Goal: Communication & Community: Answer question/provide support

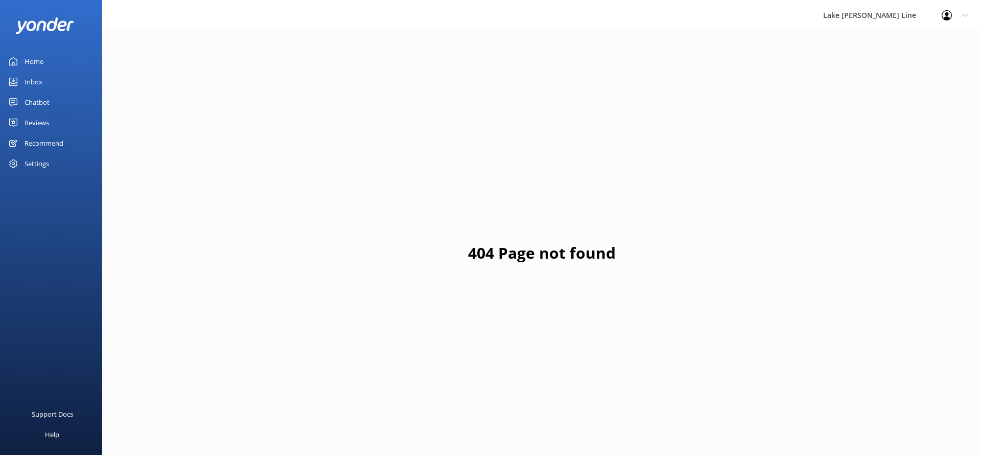
click at [67, 101] on link "Chatbot" at bounding box center [51, 102] width 102 height 20
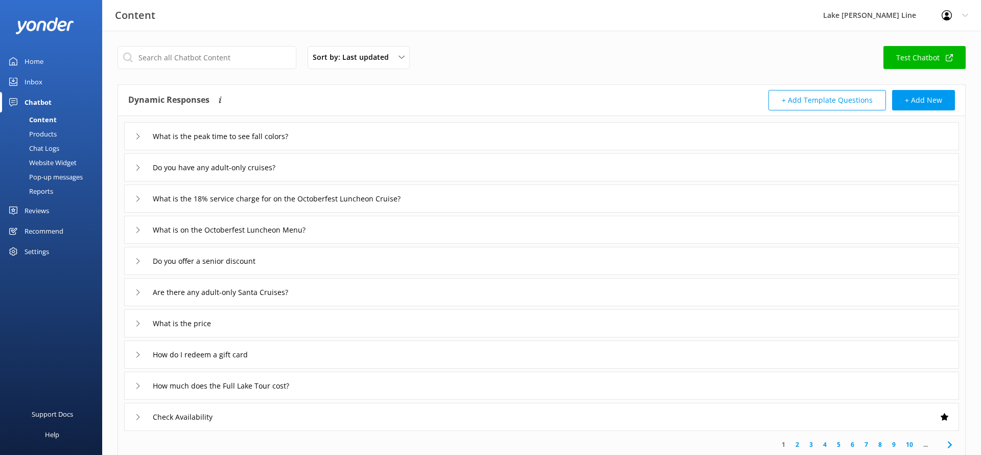
click at [58, 148] on div "Chat Logs" at bounding box center [32, 148] width 53 height 14
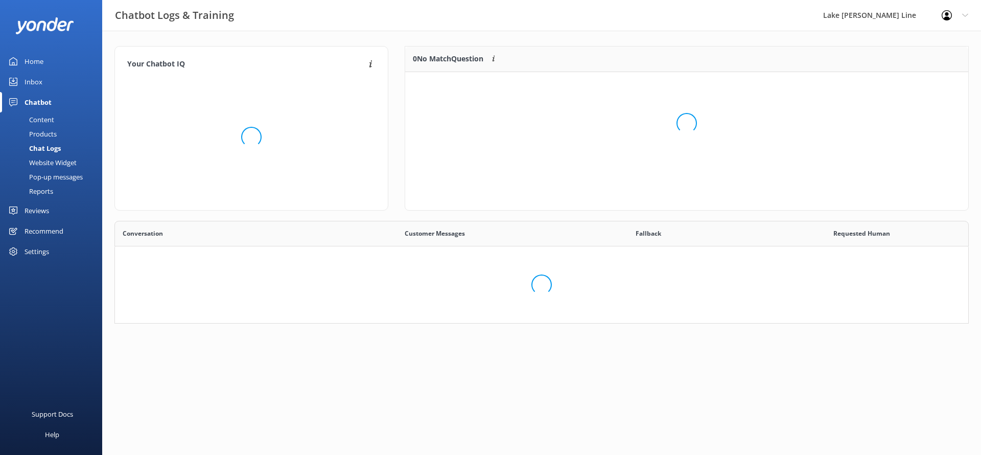
scroll to position [358, 853]
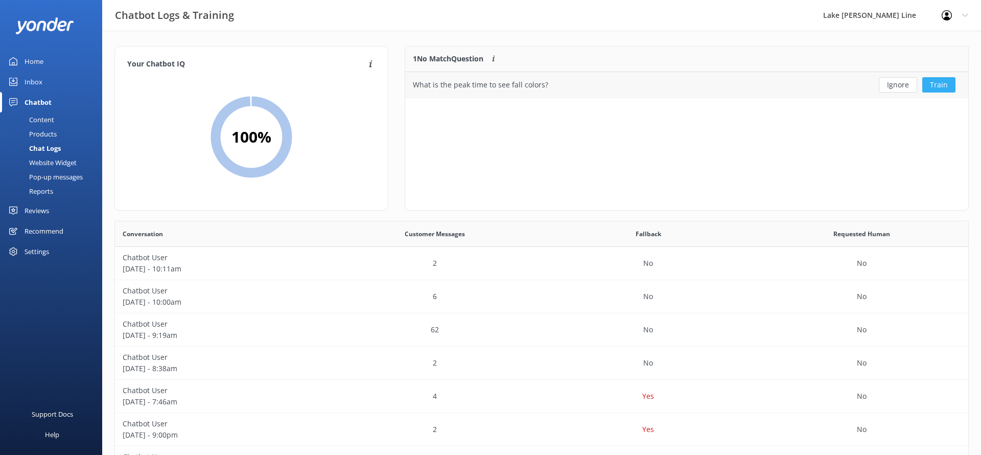
click at [946, 83] on button "Train" at bounding box center [938, 84] width 33 height 15
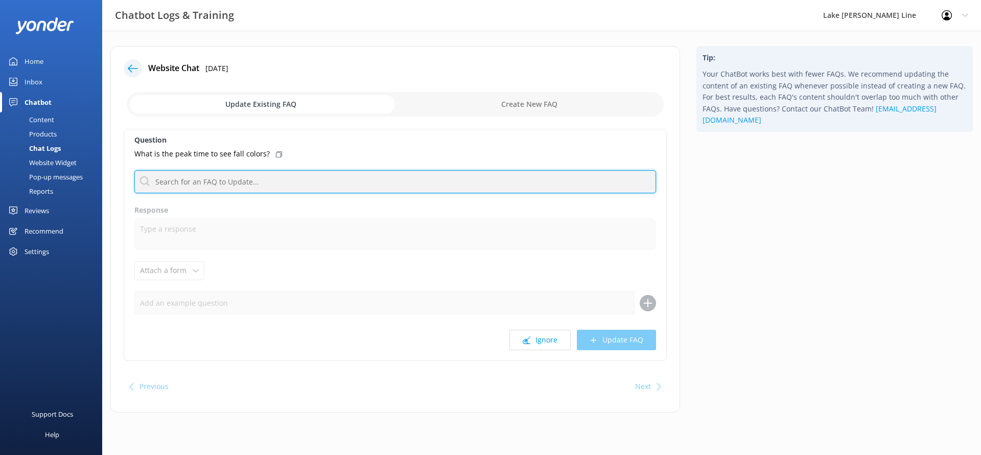
click at [324, 174] on input "text" at bounding box center [395, 181] width 522 height 23
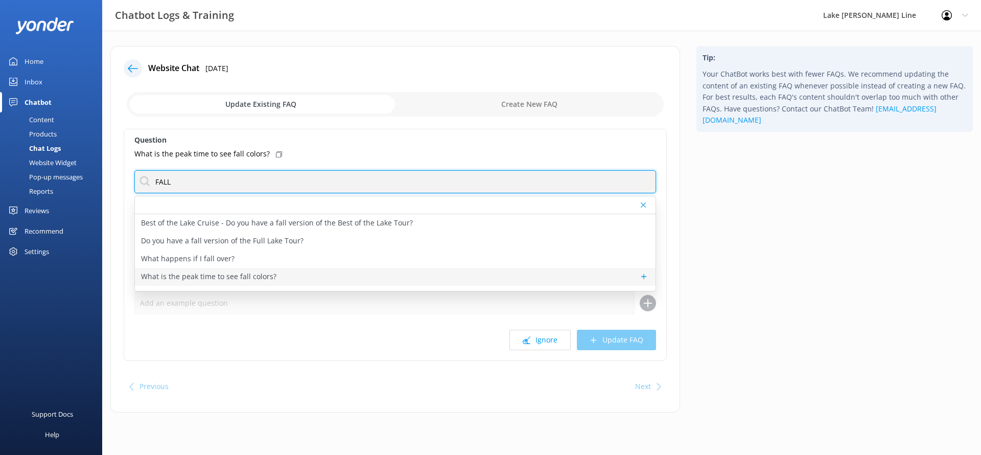
type input "FALL"
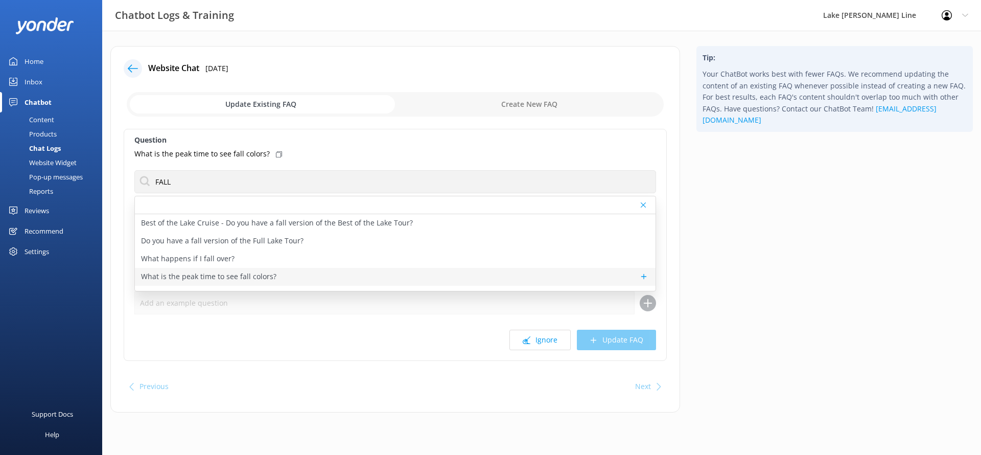
click at [302, 278] on div "What is the peak time to see fall colors?" at bounding box center [395, 277] width 521 height 18
type textarea "According to the Fall Color Map, the peak time for fall colors is around the 4t…"
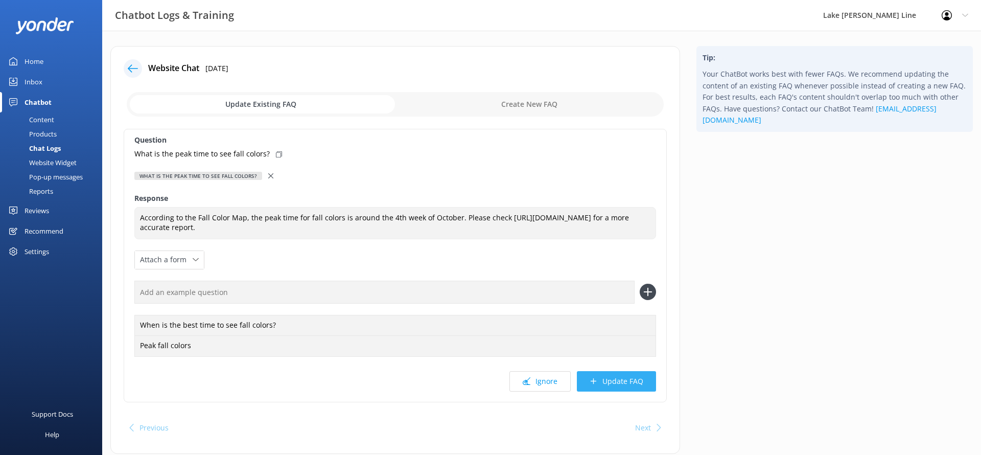
click at [610, 391] on button "Update FAQ" at bounding box center [616, 381] width 79 height 20
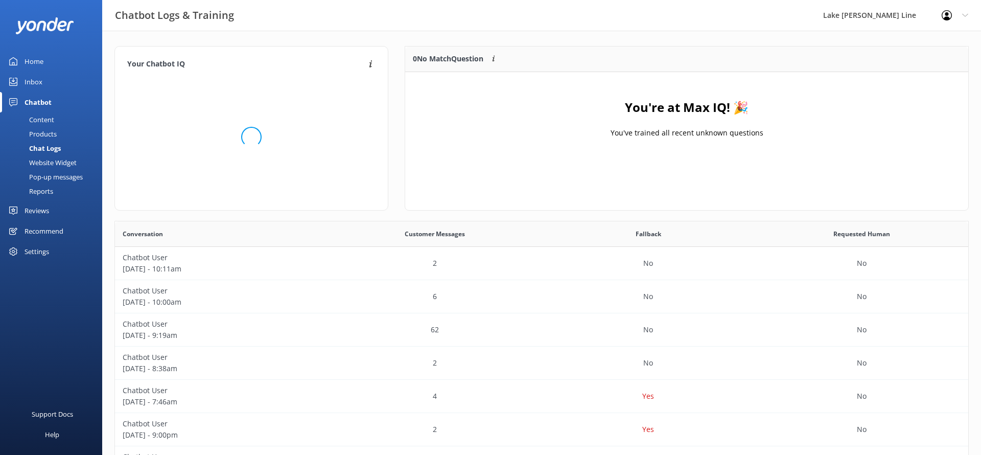
scroll to position [128, 563]
click at [49, 117] on div "Content" at bounding box center [30, 119] width 48 height 14
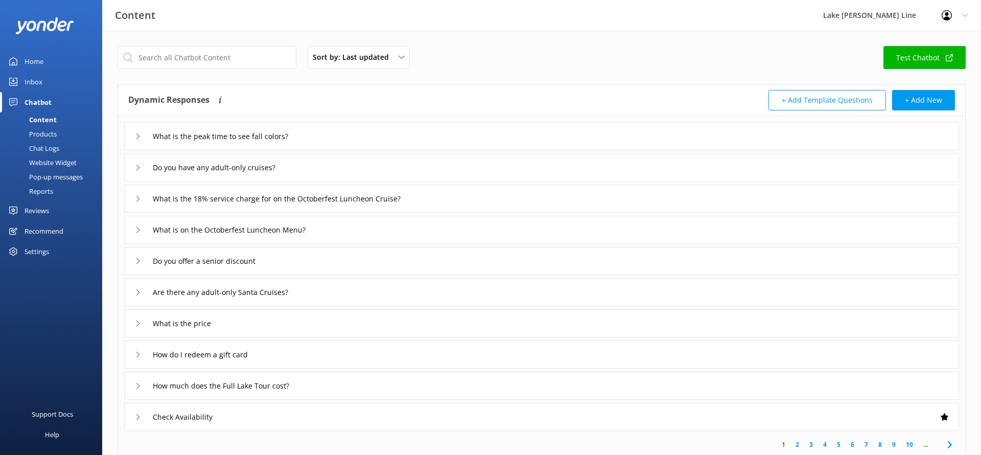
click at [901, 54] on link "Test Chatbot" at bounding box center [925, 57] width 82 height 23
click at [916, 96] on button "+ Add New" at bounding box center [923, 100] width 63 height 20
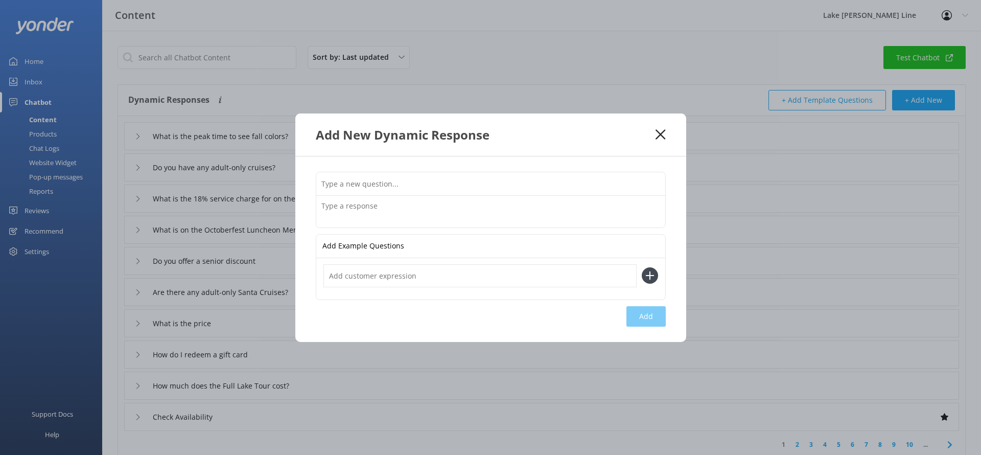
click at [473, 178] on input "text" at bounding box center [490, 183] width 349 height 23
paste input "will there be color yet"
click at [327, 182] on input "will there be color yet" at bounding box center [490, 183] width 349 height 23
click at [413, 185] on input "Will there be color yet" at bounding box center [490, 183] width 349 height 23
click at [407, 177] on input "Will there be color yet in September" at bounding box center [490, 183] width 349 height 23
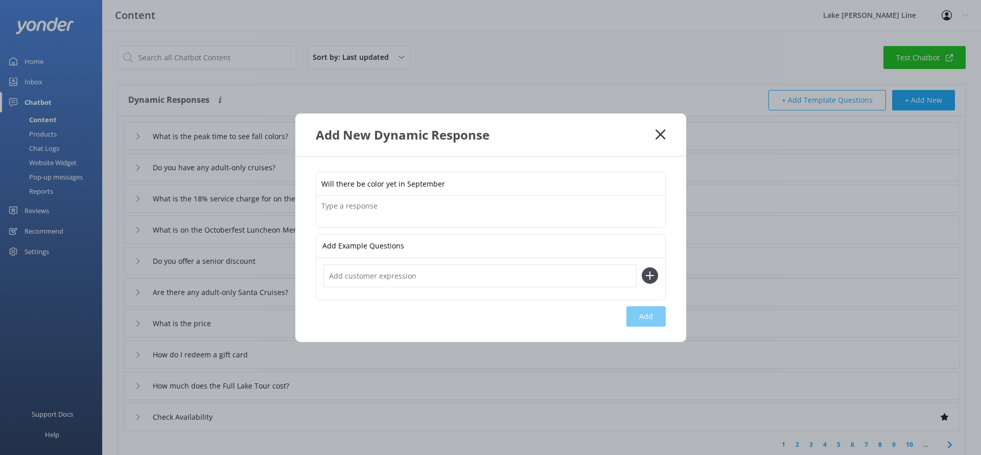
click at [408, 178] on input "Will there be color yet in September" at bounding box center [490, 183] width 349 height 23
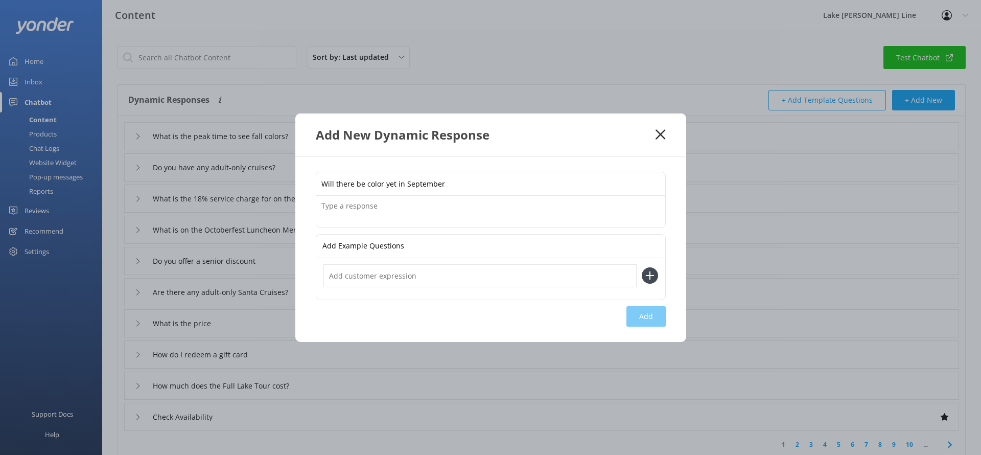
type input "Will there be color yet in September"
click at [666, 133] on div "Add New Dynamic Response" at bounding box center [490, 134] width 391 height 42
click at [661, 132] on icon at bounding box center [661, 134] width 10 height 10
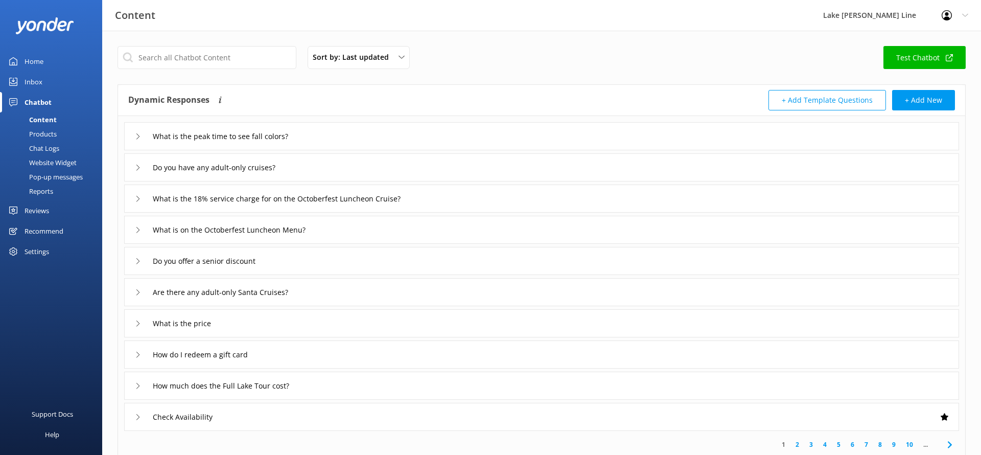
click at [131, 130] on div "What is the peak time to see fall colors?" at bounding box center [541, 136] width 835 height 28
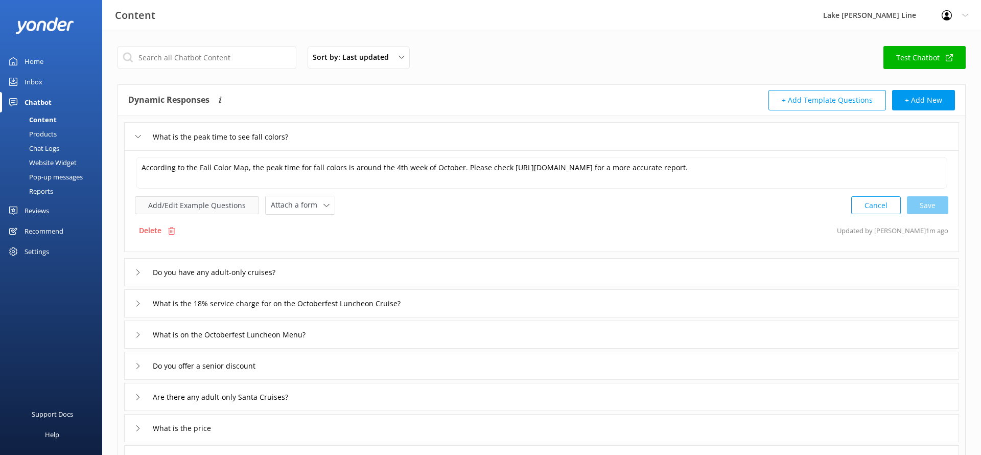
click at [180, 214] on button "Add/Edit Example Questions" at bounding box center [197, 205] width 124 height 18
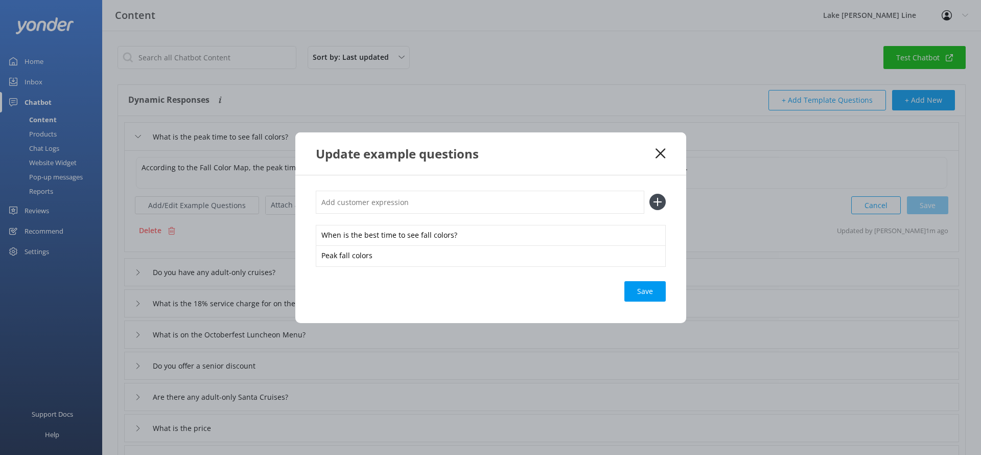
click at [619, 202] on input "text" at bounding box center [480, 202] width 329 height 23
paste input "Will there be color yet in September"
type input "Will there be color yet in September?"
click at [660, 208] on icon at bounding box center [658, 202] width 16 height 16
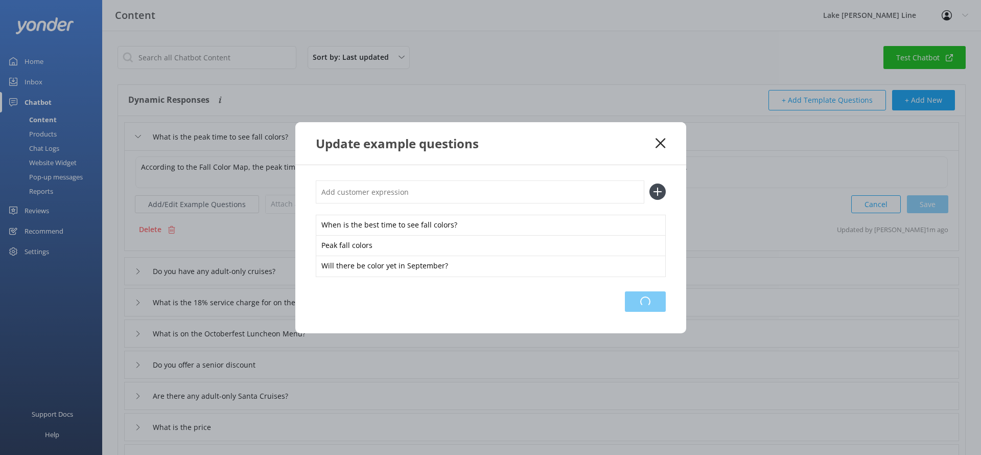
click at [644, 305] on div "Loading.." at bounding box center [645, 301] width 41 height 20
click at [635, 310] on div "Loading.." at bounding box center [645, 301] width 41 height 20
click at [661, 143] on use at bounding box center [661, 143] width 10 height 10
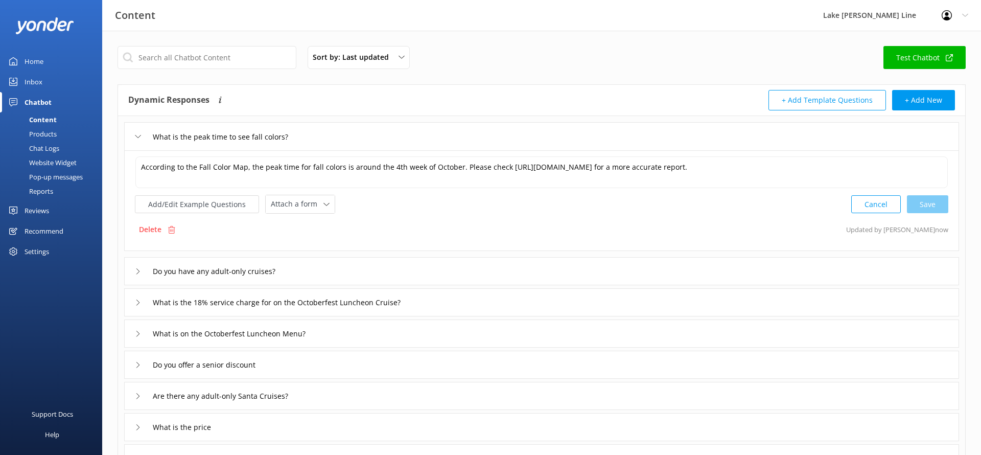
click at [41, 145] on div "Chat Logs" at bounding box center [32, 148] width 53 height 14
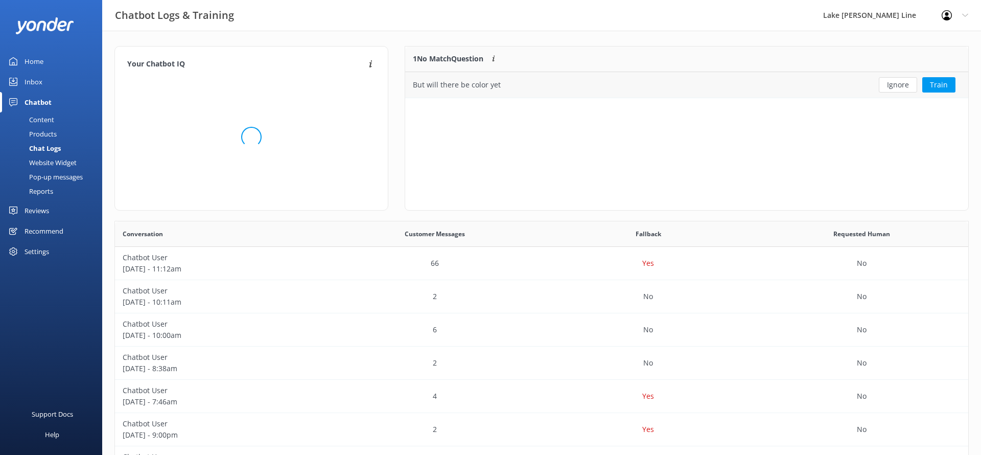
scroll to position [52, 563]
click at [909, 84] on button "Ignore" at bounding box center [898, 84] width 38 height 15
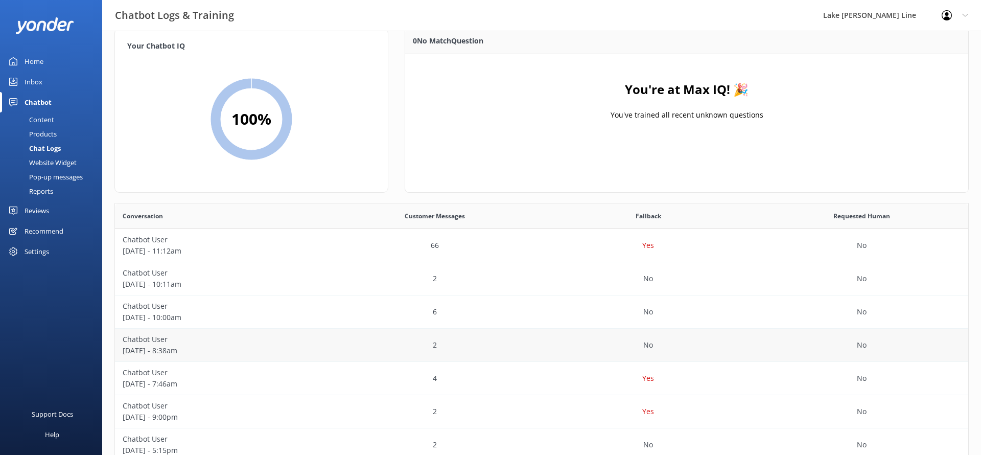
scroll to position [0, 0]
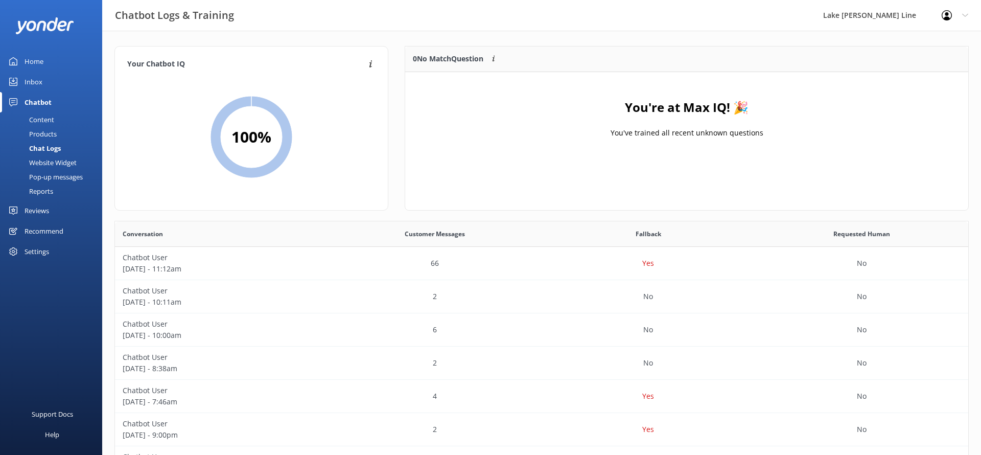
click at [47, 146] on div "Chat Logs" at bounding box center [33, 148] width 55 height 14
click at [51, 114] on div "Content" at bounding box center [30, 119] width 48 height 14
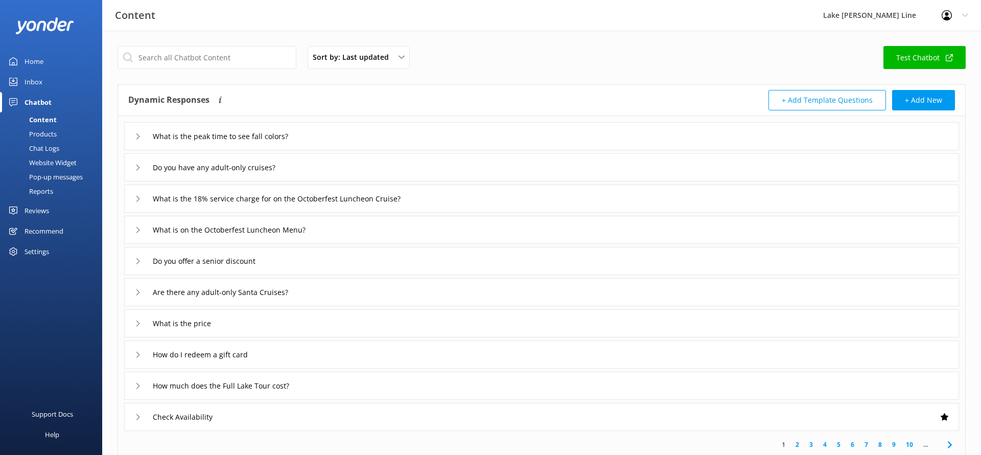
click at [141, 133] on div "What is the peak time to see fall colors?" at bounding box center [225, 136] width 180 height 17
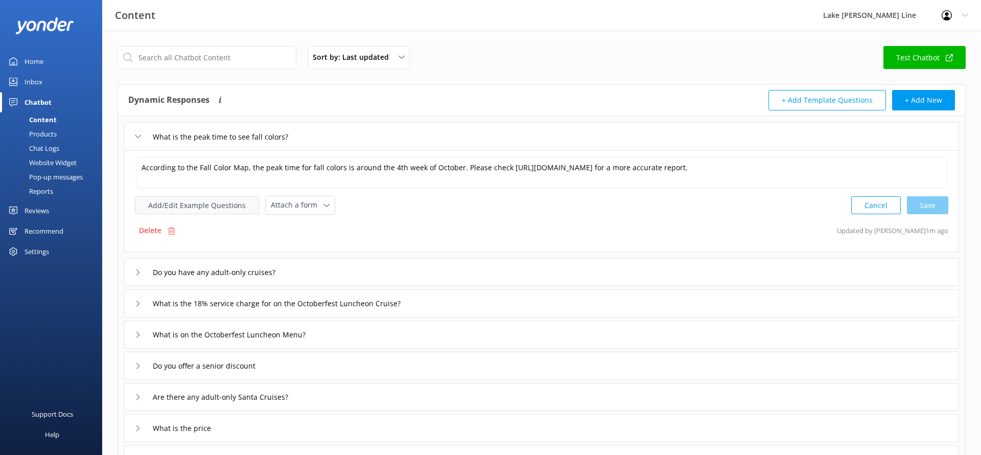
click at [185, 214] on button "Add/Edit Example Questions" at bounding box center [197, 205] width 124 height 18
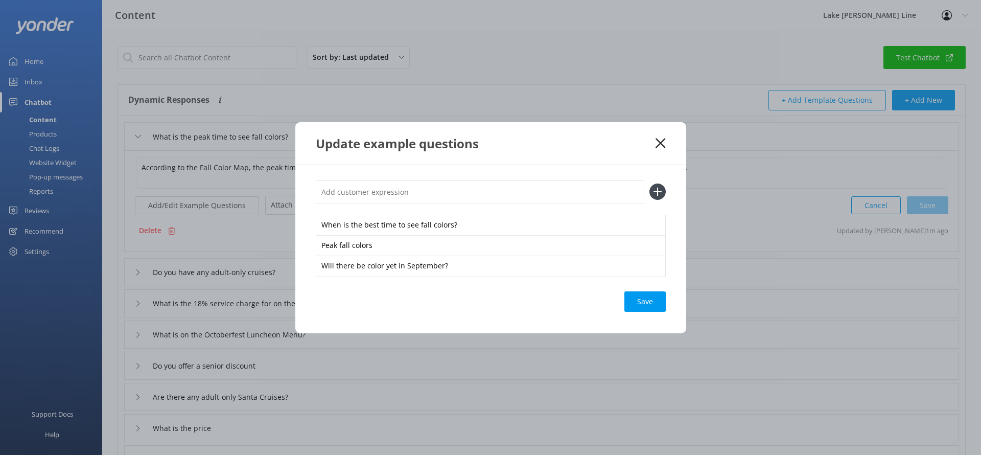
click at [387, 192] on input "text" at bounding box center [480, 191] width 329 height 23
paste input "What if I don't see fall colors on my tour?"
type input "What if I don't see fall colors on my tour?"
click at [656, 193] on icon at bounding box center [658, 191] width 16 height 16
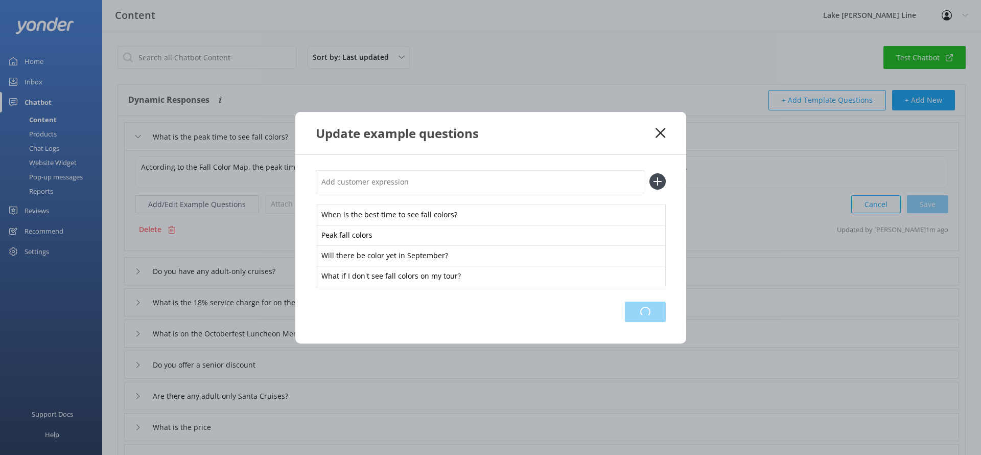
click at [653, 313] on div "Loading.." at bounding box center [645, 312] width 41 height 20
click at [660, 124] on div "Update example questions" at bounding box center [490, 133] width 391 height 42
click at [660, 127] on div "Update example questions" at bounding box center [490, 133] width 391 height 42
click at [661, 132] on use at bounding box center [661, 133] width 10 height 10
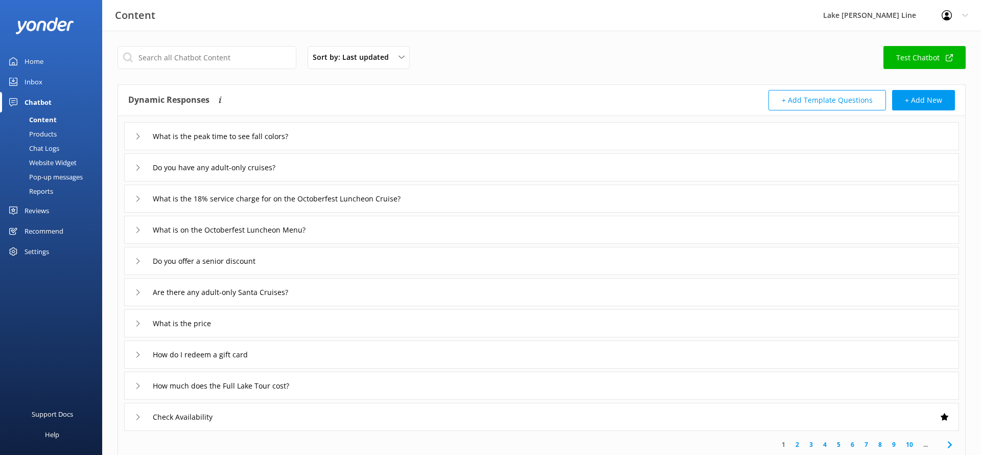
click at [135, 135] on icon at bounding box center [138, 136] width 6 height 6
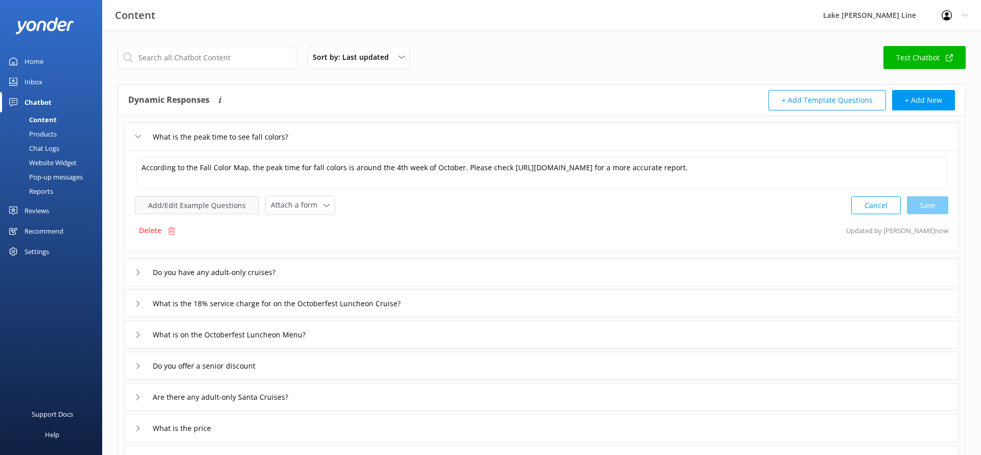
click at [192, 211] on button "Add/Edit Example Questions" at bounding box center [197, 205] width 124 height 18
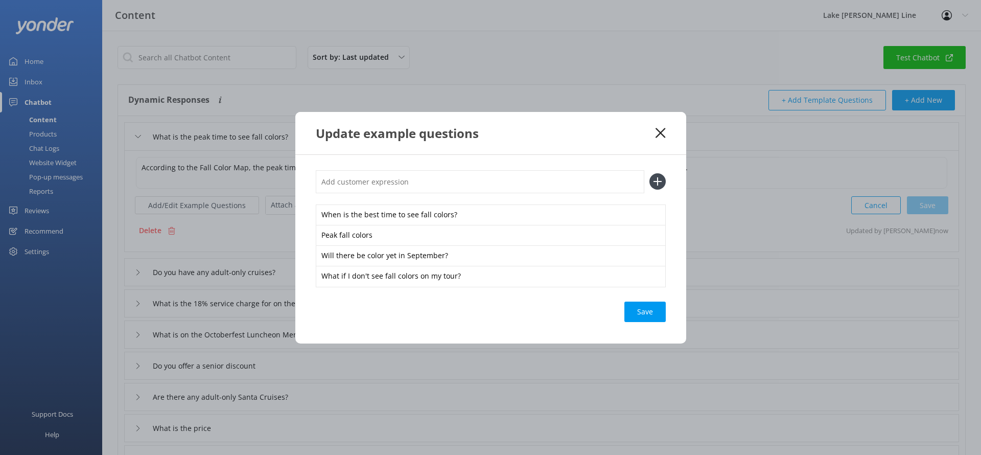
click at [668, 139] on div "Update example questions" at bounding box center [490, 133] width 391 height 42
click at [663, 130] on use at bounding box center [661, 133] width 10 height 10
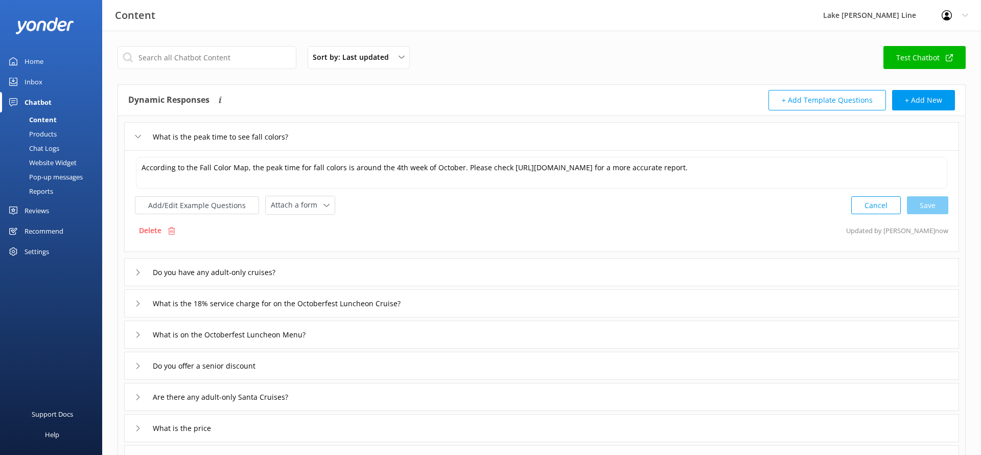
click at [32, 141] on div "Chat Logs" at bounding box center [32, 148] width 53 height 14
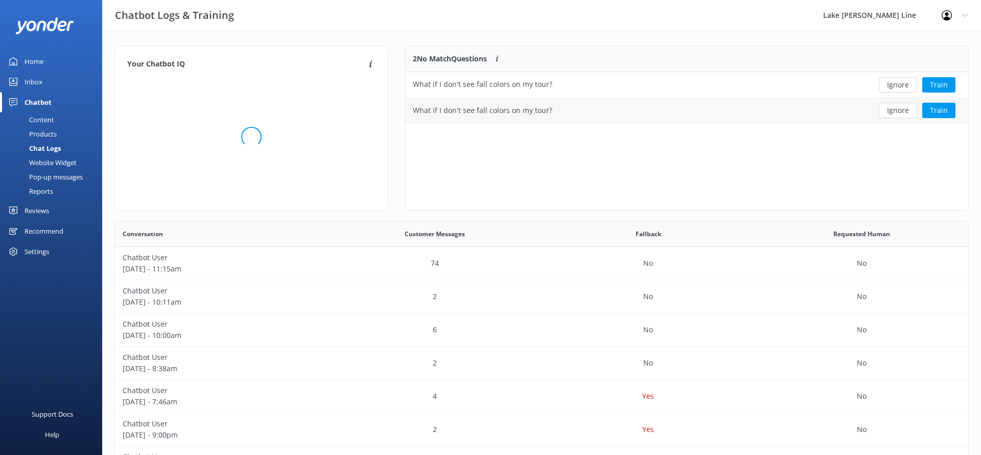
scroll to position [77, 563]
click at [901, 112] on button "Ignore" at bounding box center [898, 110] width 38 height 15
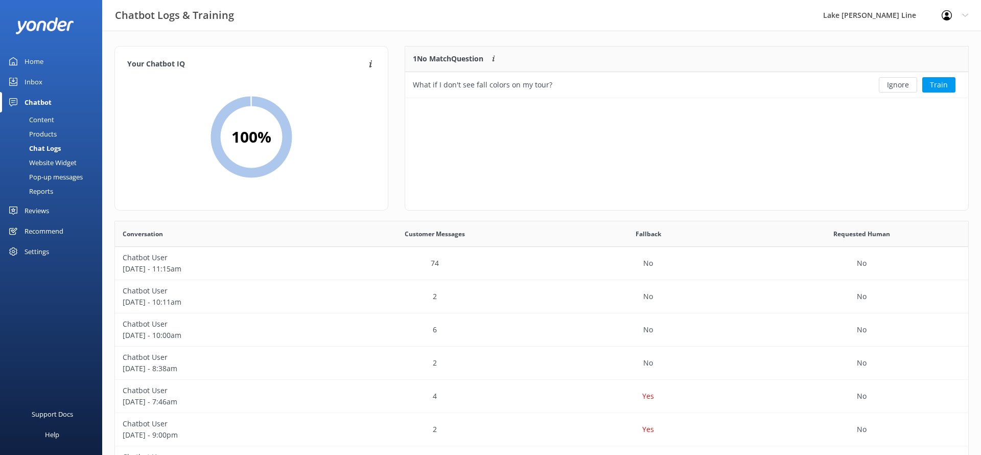
scroll to position [52, 563]
click at [906, 85] on button "Ignore" at bounding box center [898, 84] width 38 height 15
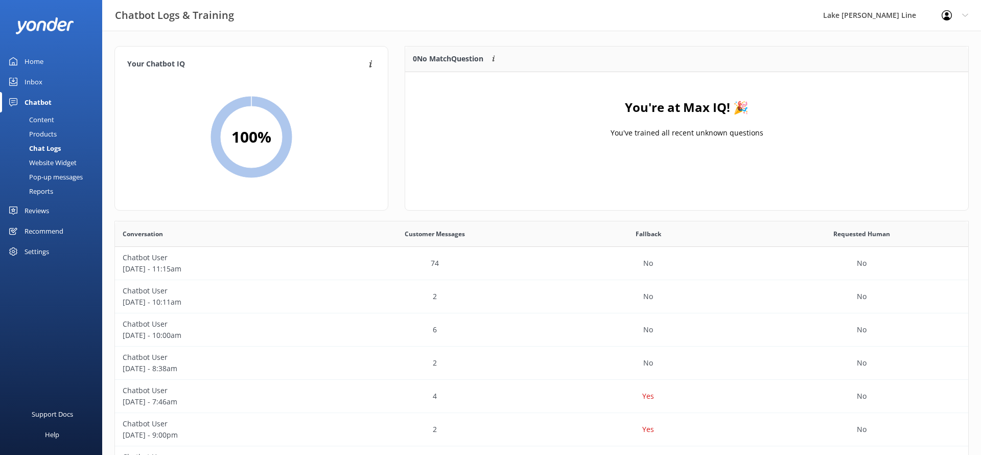
click at [54, 116] on div "Content" at bounding box center [30, 119] width 48 height 14
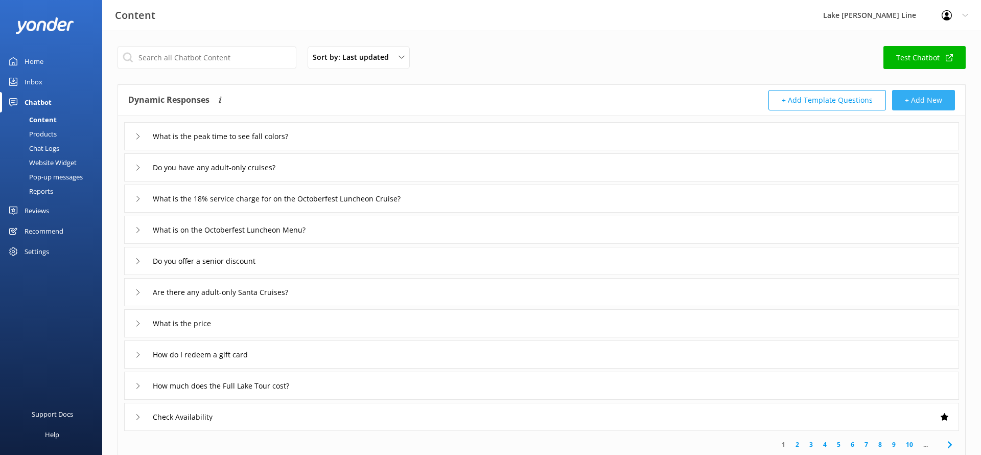
click at [949, 101] on button "+ Add New" at bounding box center [923, 100] width 63 height 20
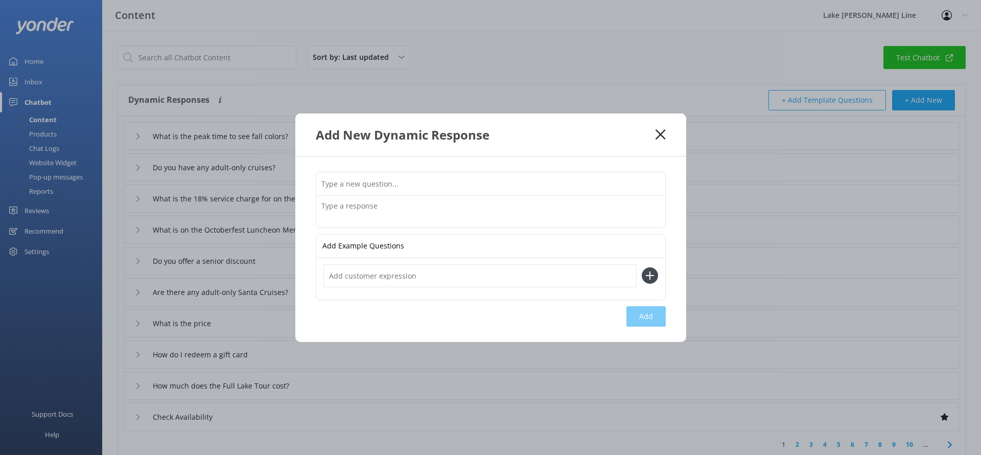
click at [607, 193] on input "text" at bounding box center [490, 183] width 349 height 23
paste input "What if I don't see fall colors on my tour?"
type input "What if I don't see fall colors on my tour?"
click at [557, 209] on textarea at bounding box center [490, 212] width 349 height 32
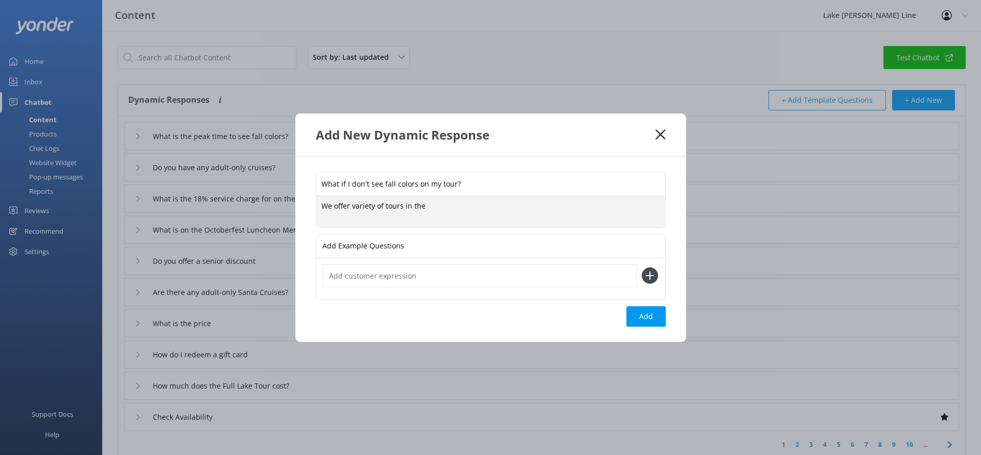
click at [384, 206] on textarea "We offer variety of tours in the" at bounding box center [490, 212] width 349 height 32
click at [476, 199] on textarea "We offer variety of seasonal tours in the" at bounding box center [490, 212] width 349 height 32
click at [476, 205] on textarea "We offer variety of seasonal tours in the" at bounding box center [490, 212] width 349 height 32
click at [439, 213] on textarea "We offer a variety of seasonal tours in the fall and winter, including Fall Col…" at bounding box center [490, 211] width 349 height 32
paste textarea "[URL][DOMAIN_NAME]"
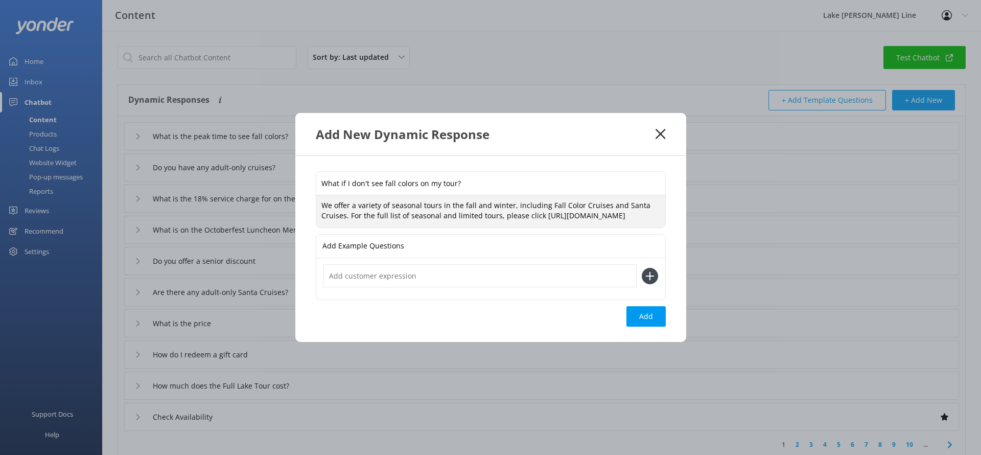
type textarea "We offer a variety of seasonal tours in the fall and winter, including Fall Col…"
click at [393, 178] on input "What if I don't see fall colors on my tour?" at bounding box center [490, 183] width 349 height 23
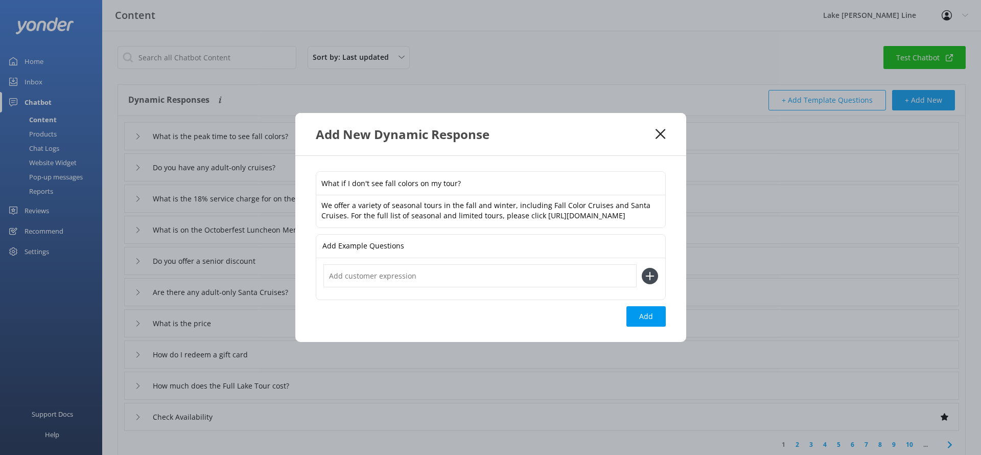
click at [393, 178] on input "What if I don't see fall colors on my tour?" at bounding box center [490, 183] width 349 height 23
type input "What seasonal tours do you have?"
click at [437, 285] on input "text" at bounding box center [480, 275] width 313 height 23
type input "Do you offer any tours in the fall and winter?"
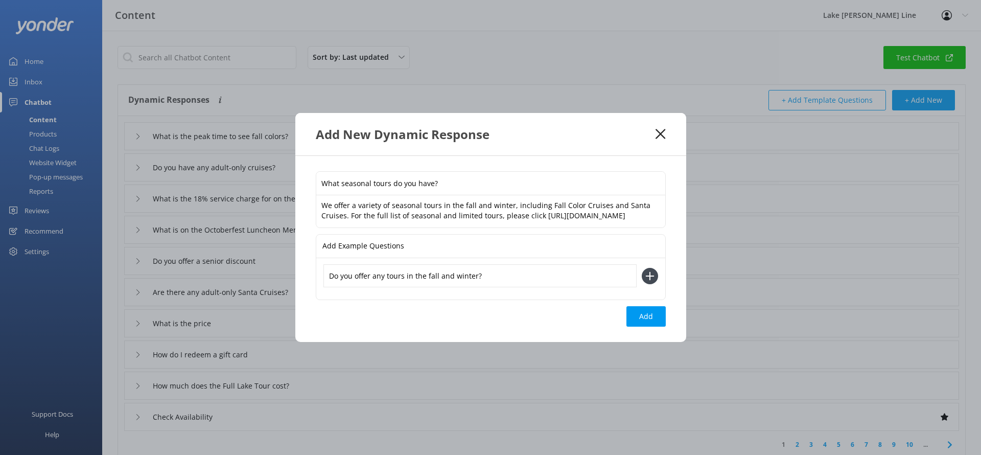
click at [645, 282] on icon at bounding box center [650, 276] width 16 height 16
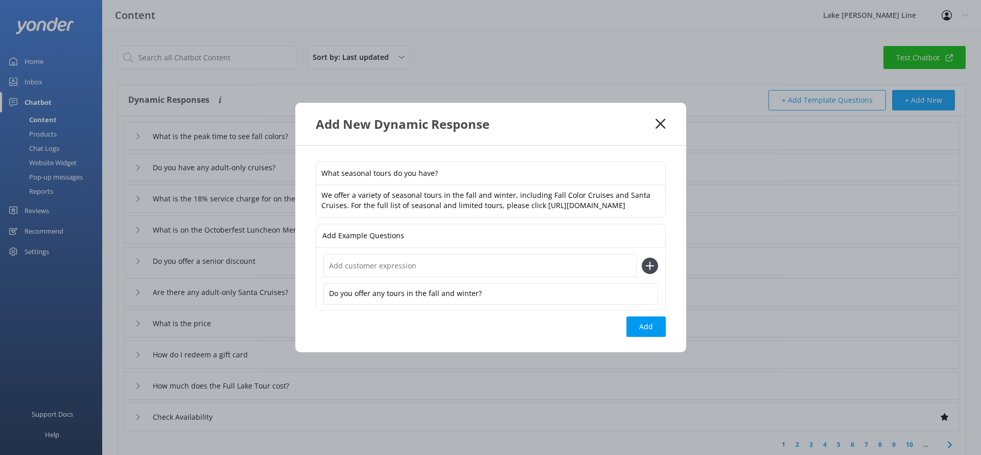
click at [533, 277] on input "text" at bounding box center [480, 265] width 313 height 23
type input "What's cruising in the fall and winter?"
click at [654, 265] on icon at bounding box center [650, 266] width 16 height 16
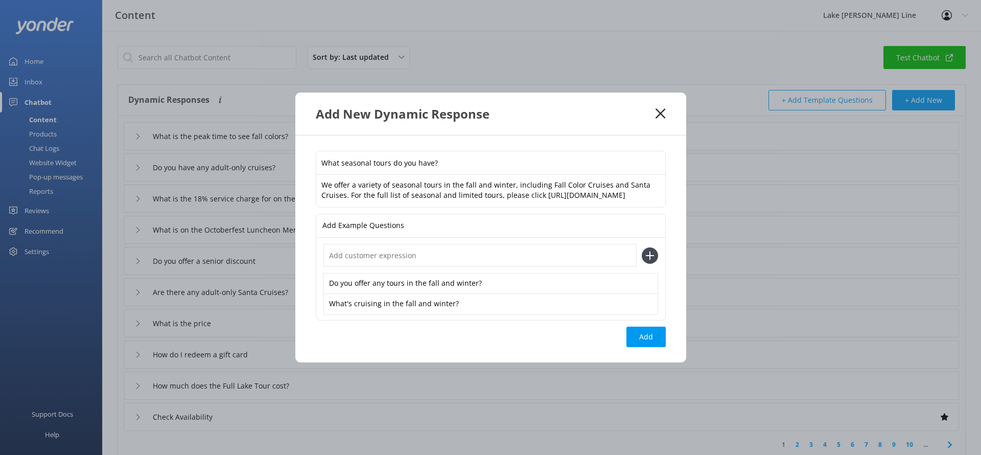
click at [437, 267] on input "text" at bounding box center [480, 255] width 313 height 23
type input "Fall and winter cruises"
click at [649, 260] on use at bounding box center [649, 255] width 9 height 9
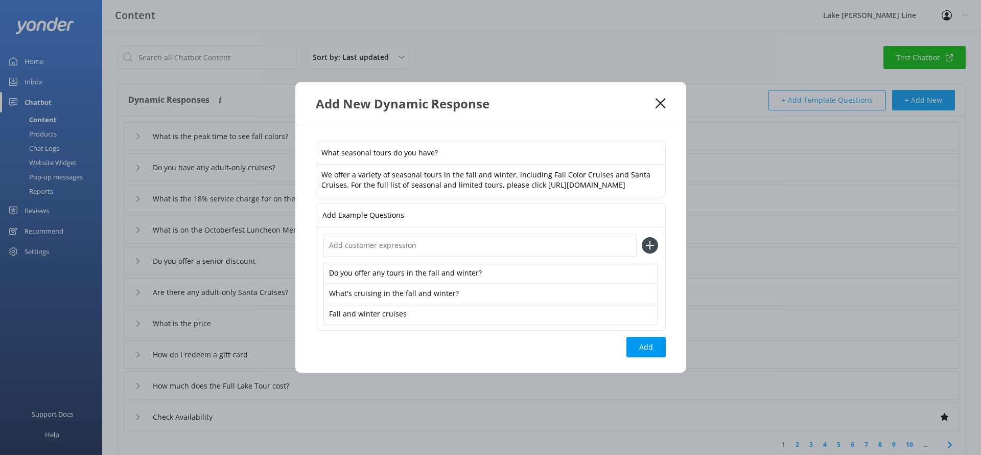
click at [519, 257] on input "text" at bounding box center [480, 245] width 313 height 23
type input "Do you operate in the fall and winter?"
click at [660, 253] on div "Do you operate in the fall and winter? Do you offer any tours in the fall and w…" at bounding box center [490, 278] width 349 height 103
click at [654, 253] on icon at bounding box center [650, 245] width 16 height 16
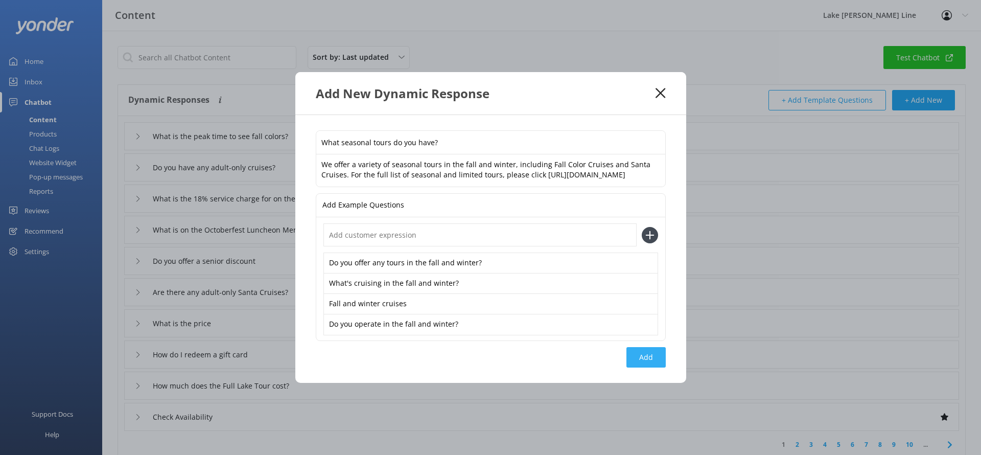
click at [636, 363] on button "Add" at bounding box center [646, 357] width 39 height 20
type input "What seasonal tours do you have?"
type input "What is the peak time to see fall colors?"
type input "Do you have any adult-only cruises?"
type input "What is the 18% service charge for on the Octoberfest Luncheon Cruise?"
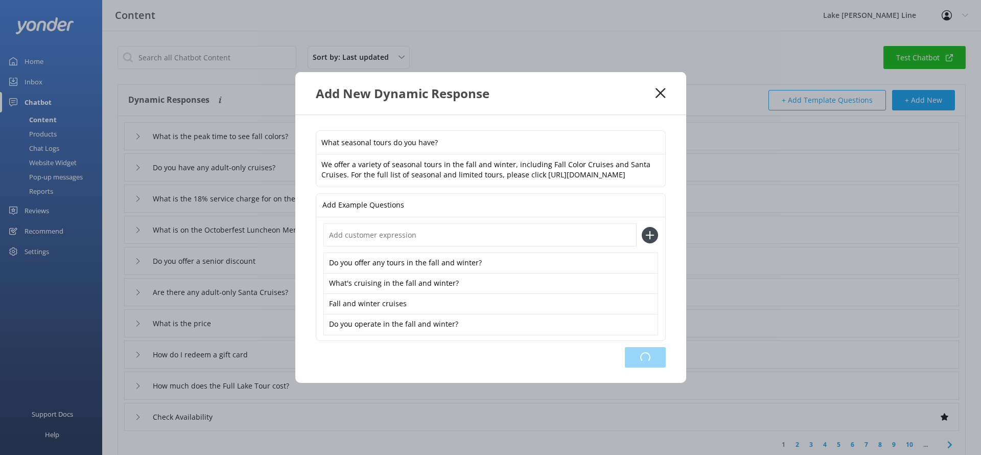
type input "What is on the Octoberfest Luncheon Menu?"
type input "Do you offer a senior discount"
type input "Are there any adult-only Santa Cruises?"
type input "What is the price"
type input "How do I redeem a gift card"
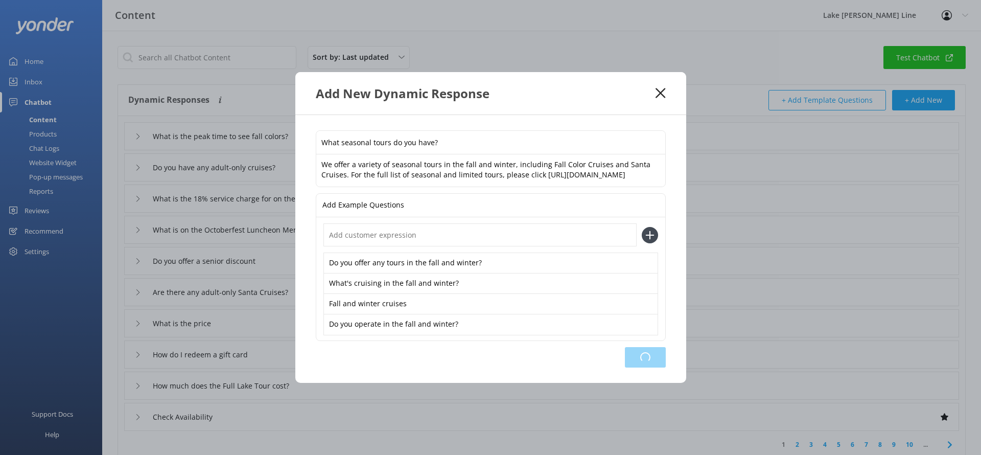
type input "How much does the Full Lake Tour cost?"
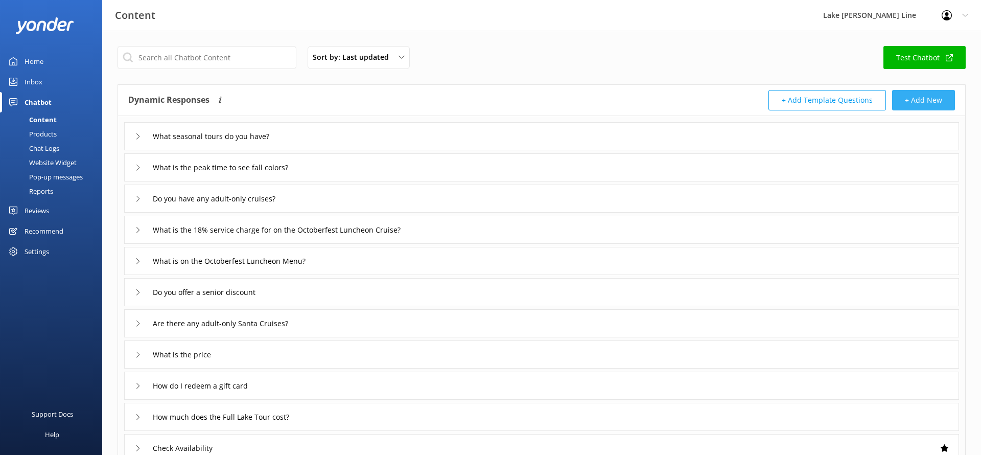
click at [916, 94] on button "+ Add New" at bounding box center [923, 100] width 63 height 20
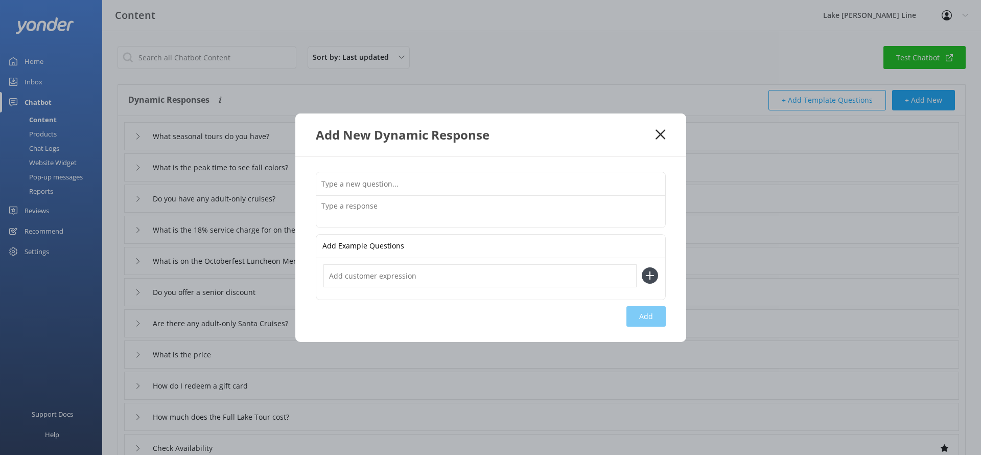
click at [595, 172] on div at bounding box center [491, 200] width 350 height 56
click at [596, 172] on input "text" at bounding box center [490, 183] width 349 height 23
type input "What are Fall Color Cruises?"
click at [535, 272] on input "text" at bounding box center [480, 275] width 313 height 23
type input "I don't see Fall Color Cruises on the website"
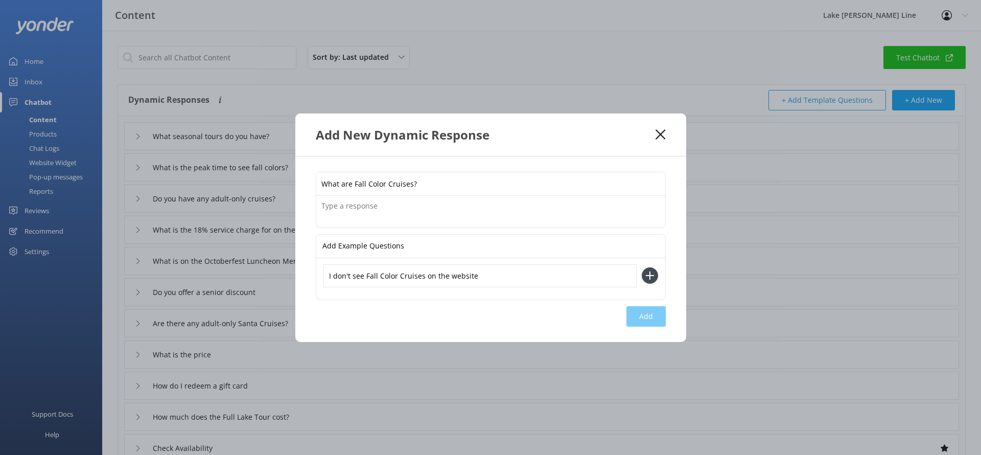
click at [650, 279] on icon at bounding box center [650, 275] width 16 height 16
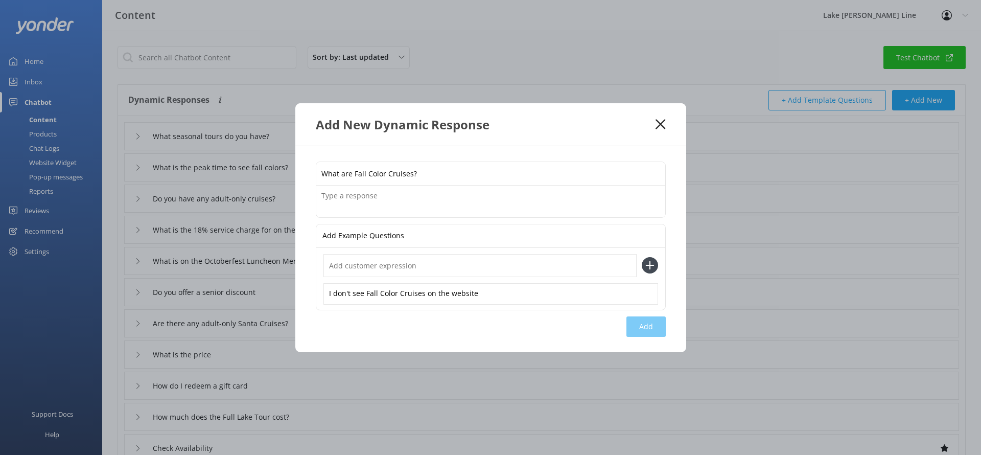
click at [492, 205] on textarea at bounding box center [490, 202] width 349 height 32
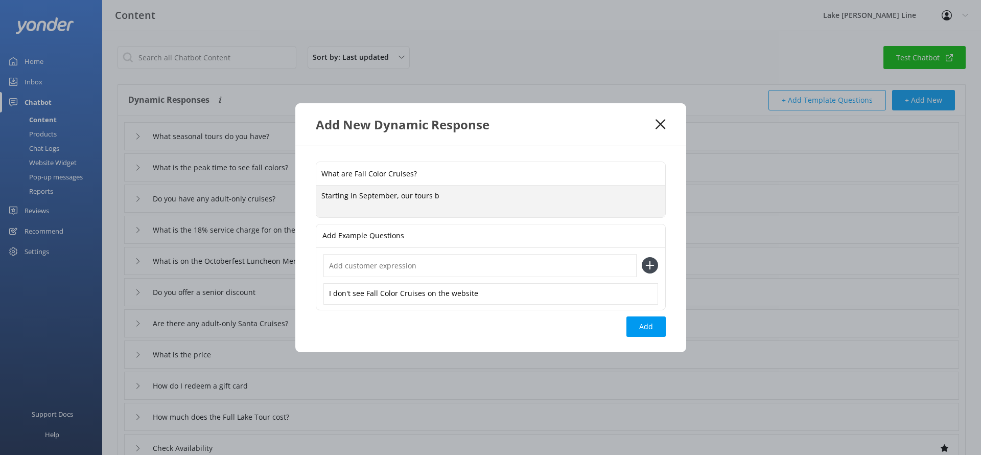
click at [399, 197] on textarea "Starting in September, our tours b" at bounding box center [490, 202] width 349 height 32
click at [465, 196] on textarea "Starting in September, all of our tours b" at bounding box center [490, 202] width 349 height 32
click at [395, 194] on textarea "Starting in September, all of our tours become Fall Color Cruises because you c…" at bounding box center [490, 201] width 349 height 32
click at [394, 193] on textarea "Starting in September, all of our tours become Fall Color Cruises because you c…" at bounding box center [490, 201] width 349 height 32
click at [393, 195] on textarea "Starting in September, all of our tours become Fall Color Cruises because you c…" at bounding box center [490, 201] width 349 height 32
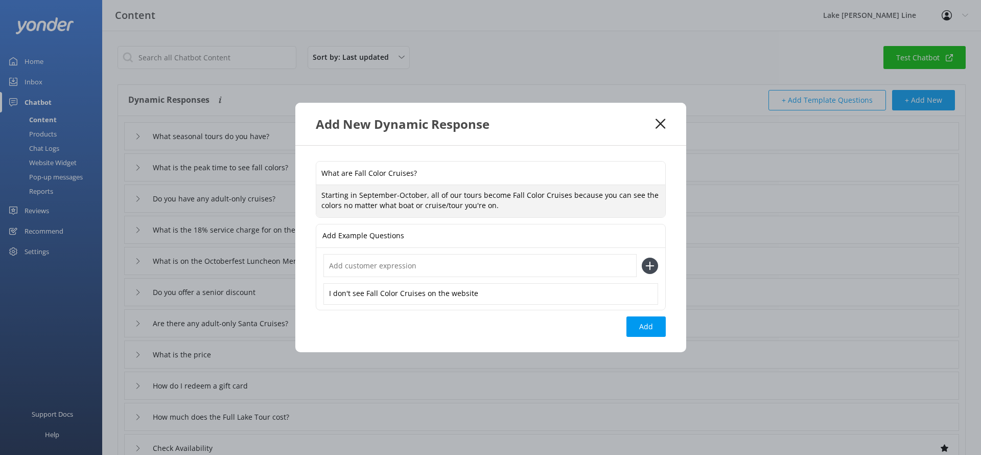
click at [510, 198] on textarea "Starting in September-October, all of our tours become Fall Color Cruises becau…" at bounding box center [490, 201] width 349 height 32
click at [513, 204] on textarea "Starting in September-October, all of our tours become Fall Color Cruises becau…" at bounding box center [490, 201] width 349 height 32
type textarea "Starting in September-October, all of our tours become Fall Color Cruises becau…"
click at [526, 262] on input "text" at bounding box center [480, 265] width 313 height 23
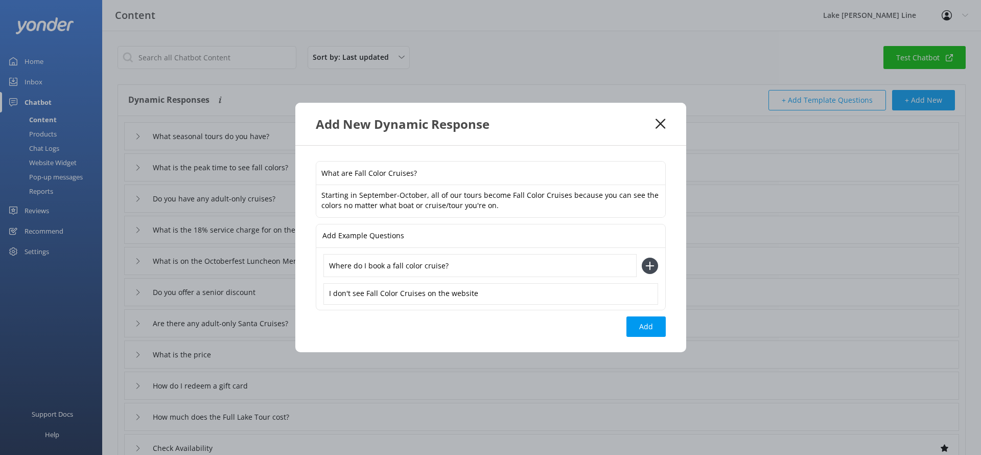
type input "Where do I book a fall color cruise?"
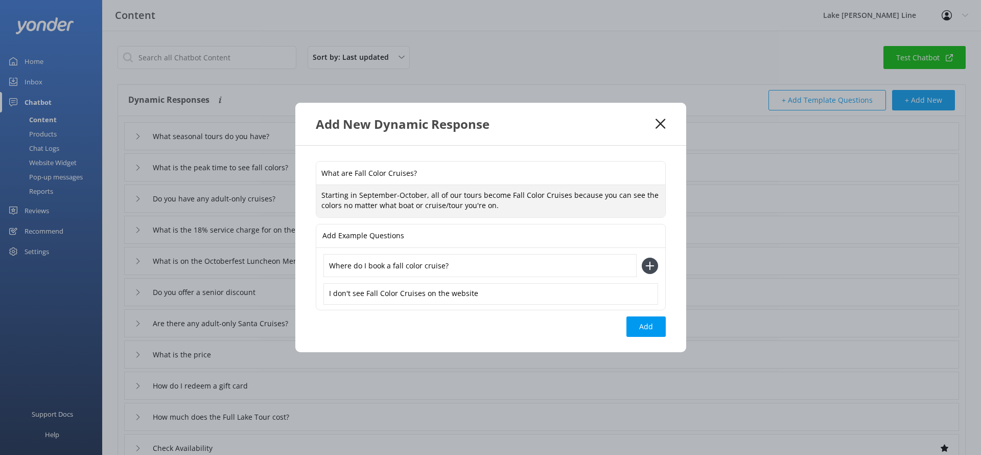
click at [521, 205] on textarea "Starting in September-October, all of our tours become Fall Color Cruises becau…" at bounding box center [490, 201] width 349 height 32
paste textarea "[URL][DOMAIN_NAME]"
type textarea "Starting in September-October, all of our tours become Fall Color Cruises becau…"
click at [648, 268] on icon at bounding box center [650, 266] width 16 height 16
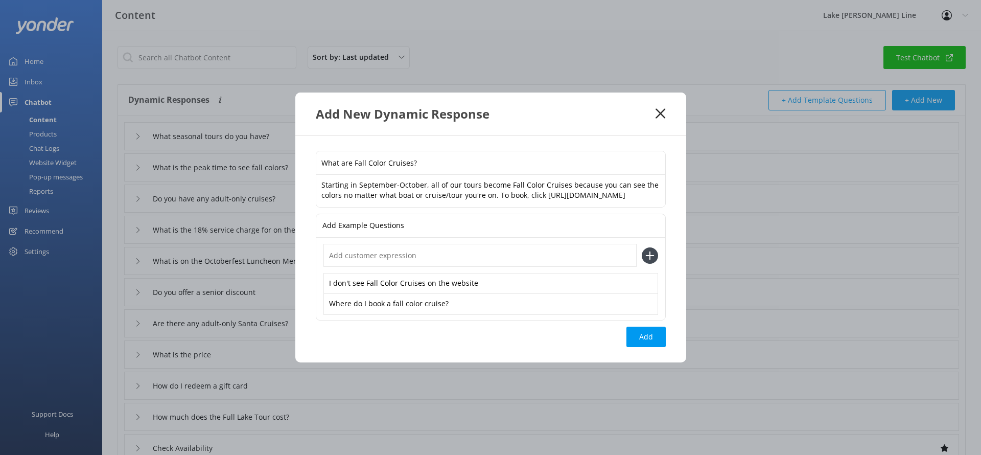
click at [517, 261] on input "text" at bounding box center [480, 255] width 313 height 23
type input "How do I book a fall color tour?"
click at [646, 260] on use at bounding box center [649, 255] width 9 height 9
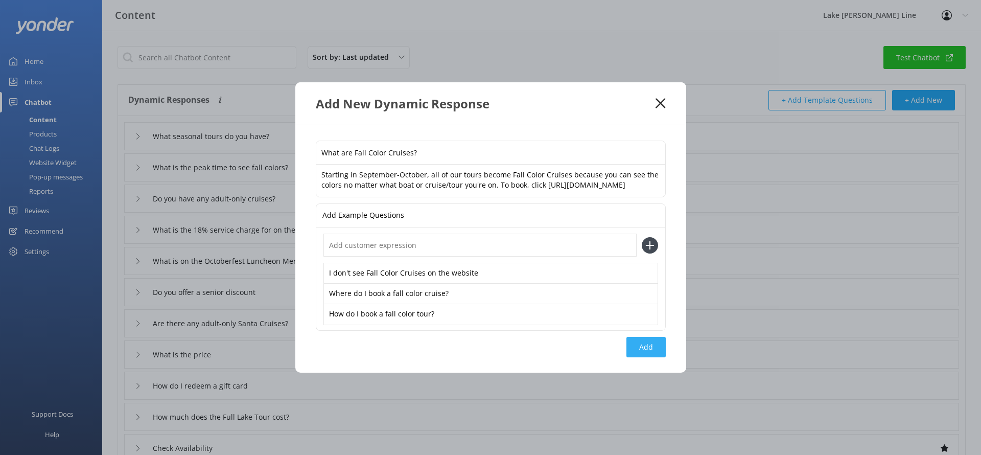
click at [644, 357] on button "Add" at bounding box center [646, 347] width 39 height 20
type input "What are Fall Color Cruises?"
type input "What seasonal tours do you have?"
type input "What is the peak time to see fall colors?"
type input "Do you have any adult-only cruises?"
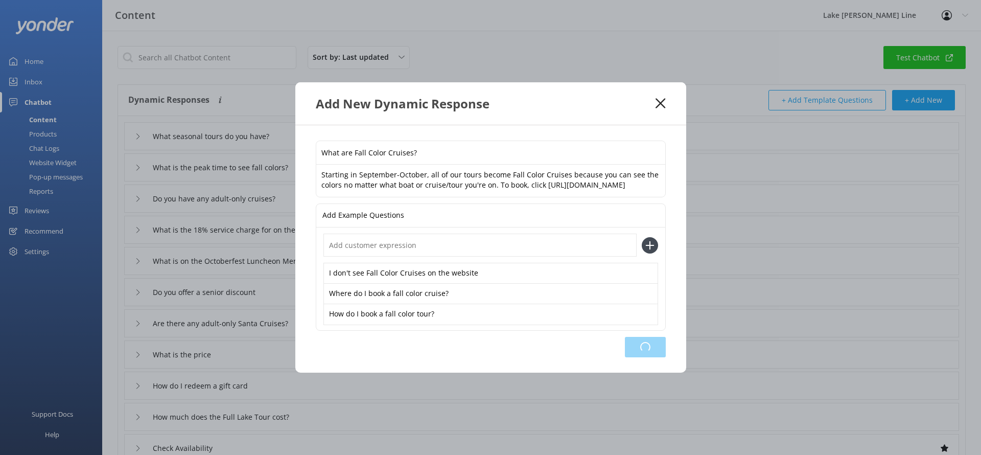
type input "What is the 18% service charge for on the Octoberfest Luncheon Cruise?"
type input "What is on the Octoberfest Luncheon Menu?"
type input "Do you offer a senior discount"
type input "Are there any adult-only Santa Cruises?"
type input "What is the price"
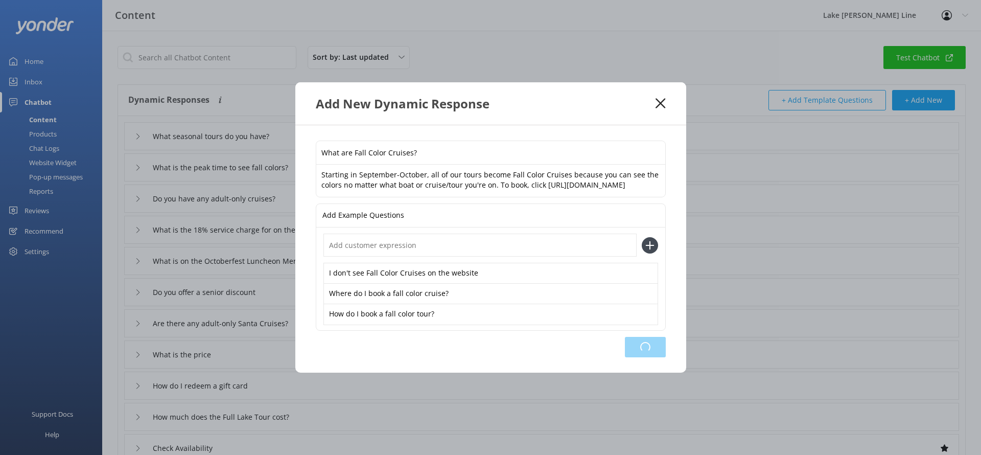
type input "How do I redeem a gift card"
type input "How much does the Full Lake Tour cost?"
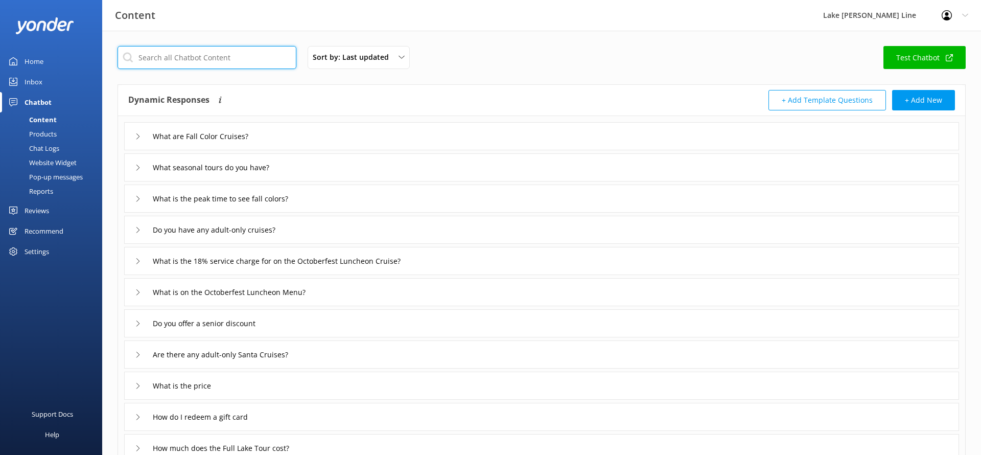
click at [170, 66] on input "text" at bounding box center [207, 57] width 179 height 23
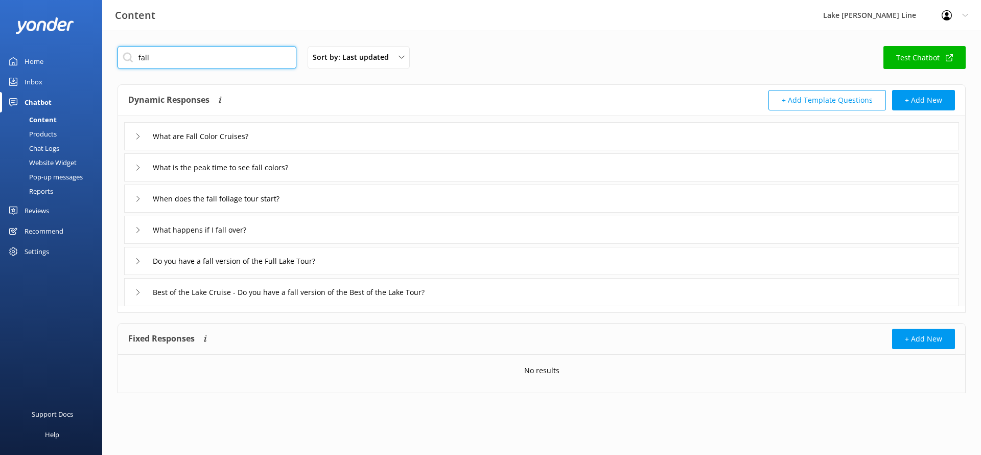
click at [156, 60] on input "fall" at bounding box center [207, 57] width 179 height 23
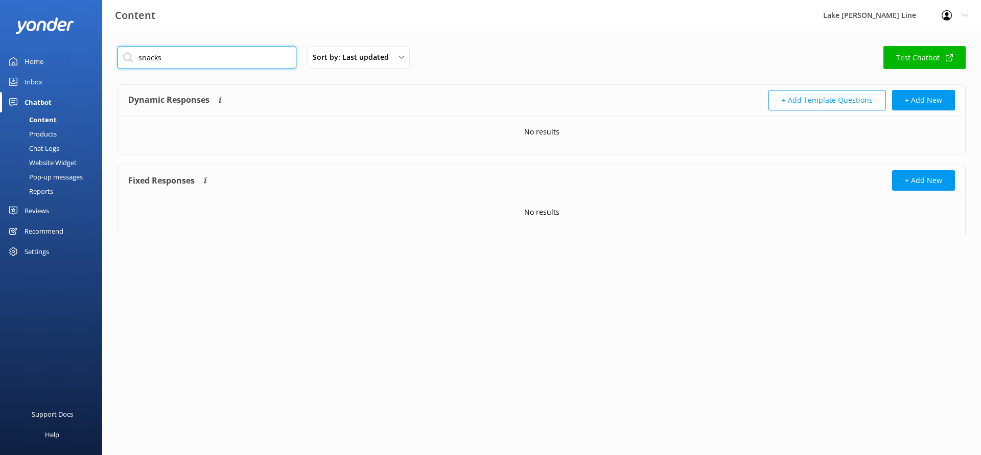
click at [156, 60] on input "snacks" at bounding box center [207, 57] width 179 height 23
type input "snack"
click at [163, 62] on input "snack" at bounding box center [207, 57] width 179 height 23
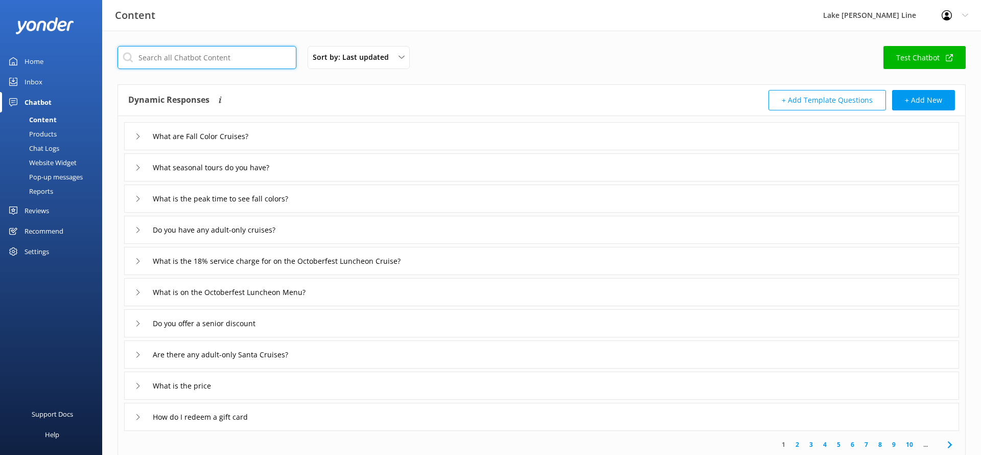
type input "d"
type input "menu"
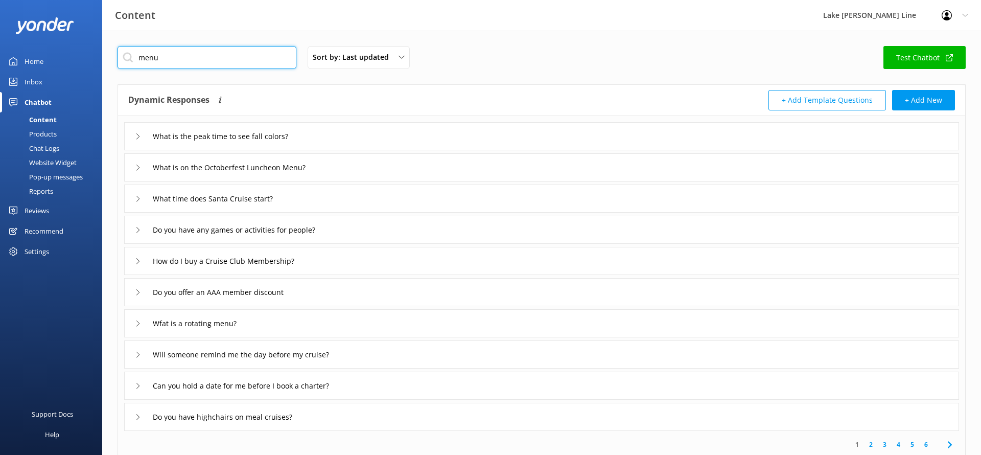
type input "What is on the Octoberfest Luncheon Menu?"
type input "Wfat is a rotating menu?"
type input "Can I see the Luncheon Cruise menu?"
type input "Do infants have a menu"
type input "What is the menu on the Jazz Dinner Cruise?"
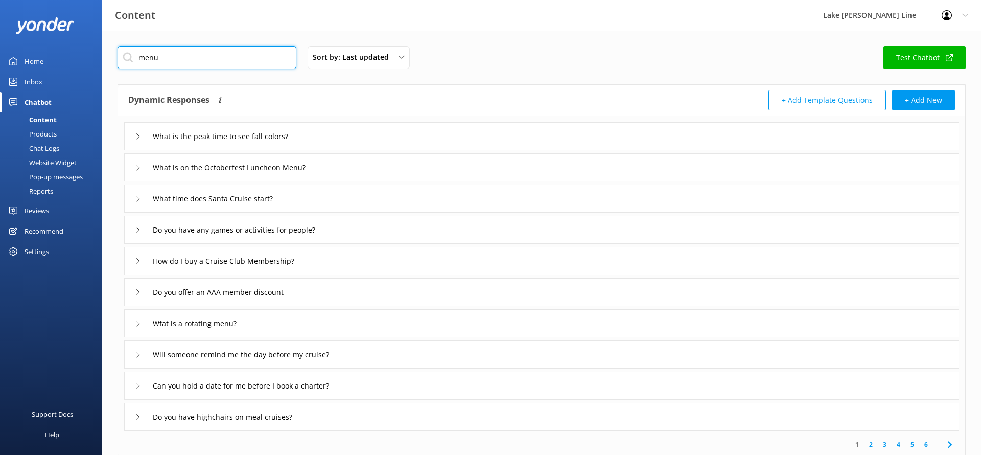
type input "Can I see a menu for the [DATE] Brunch Buffet Cruise?"
type input "Can I see a menu for the Supper Club Dinner Cruise?"
type input "Is the Luncheon Cruise menu seasonal?"
type input "Private Events - Who do I contact to discuss menu options and place my food and…"
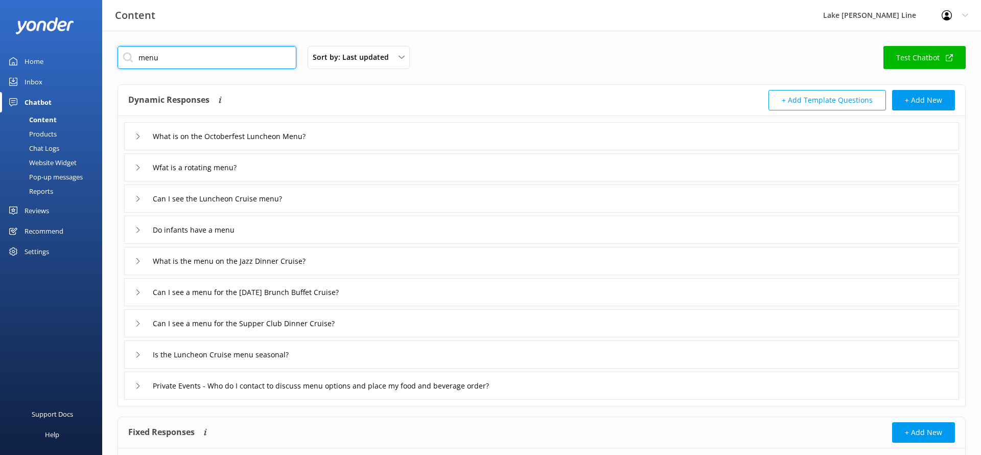
click at [261, 52] on input "menu" at bounding box center [207, 57] width 179 height 23
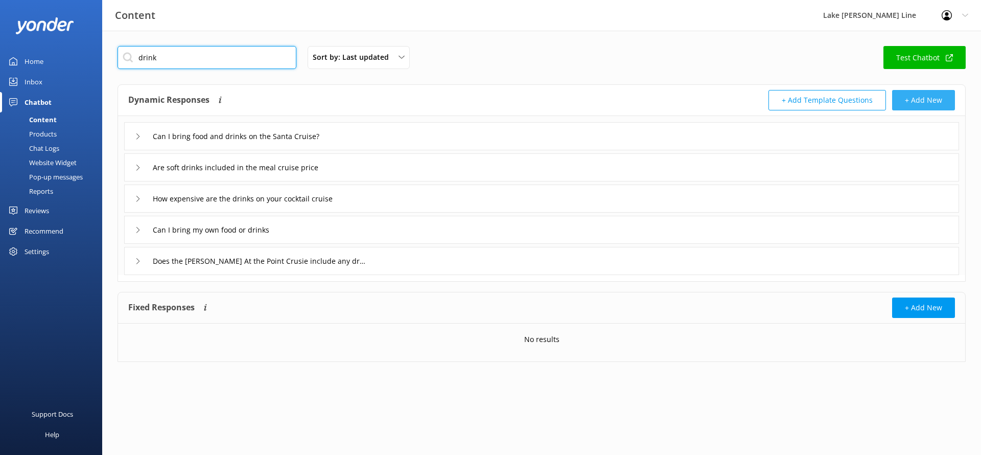
type input "drink"
click at [918, 94] on button "+ Add New" at bounding box center [923, 100] width 63 height 20
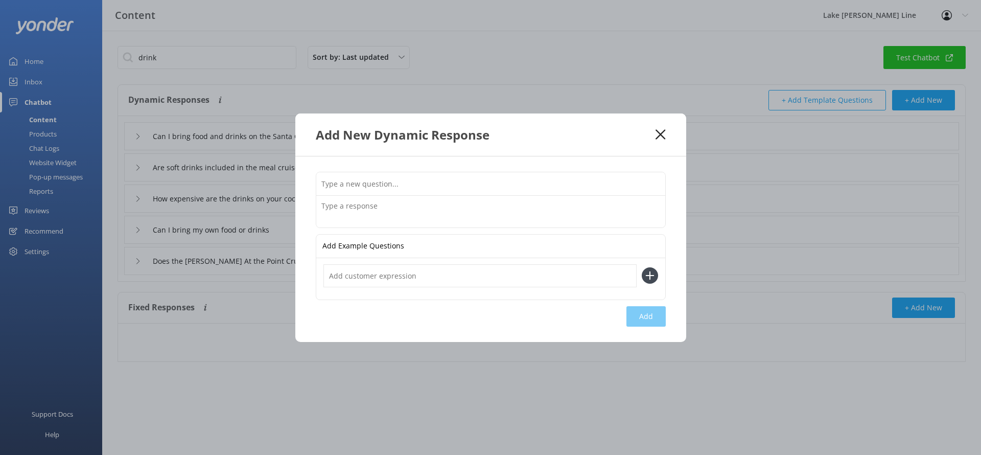
click at [451, 171] on div "Add Example Questions Add" at bounding box center [490, 249] width 391 height 186
click at [452, 177] on input "text" at bounding box center [490, 183] width 349 height 23
paste input "Can I see a menu of the fall drinks and snacks?"
type input "Can I see a menu of the fall drinks and snacks?"
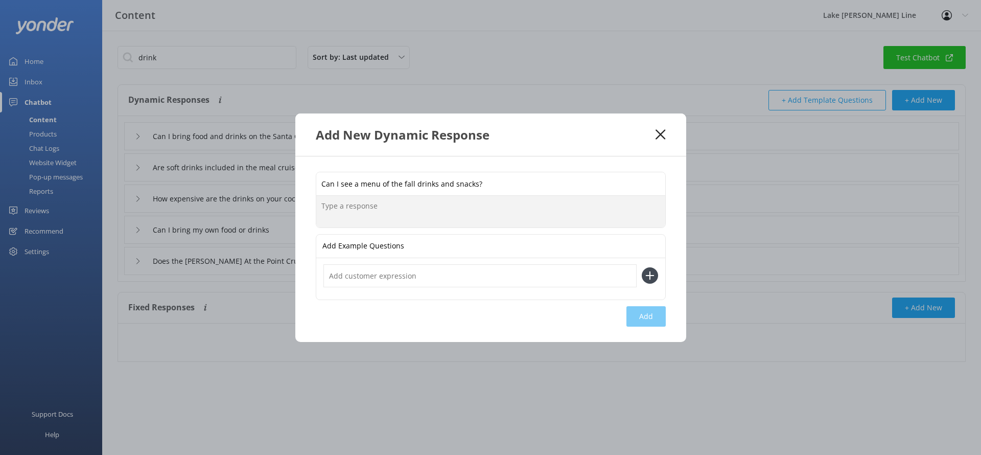
click at [439, 207] on textarea at bounding box center [490, 212] width 349 height 32
paste textarea "During the fall tours, you can enjoy fall snacks and drinks while cruising the …"
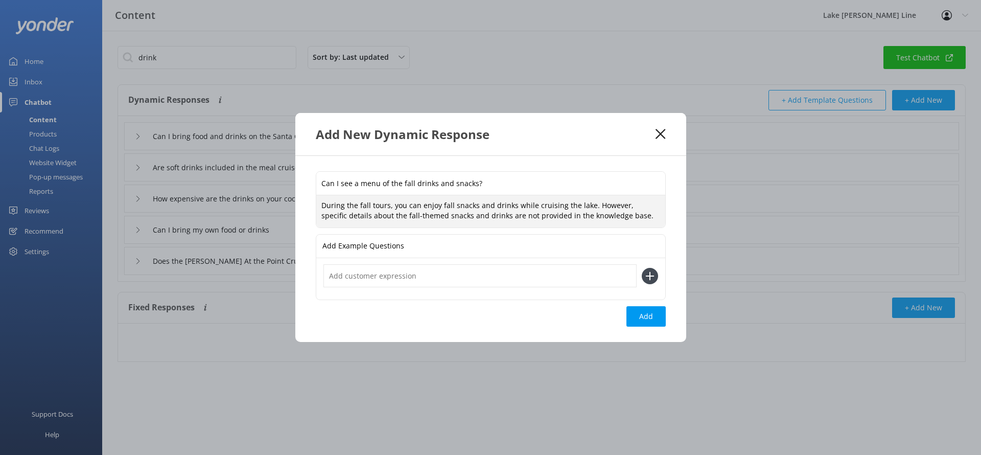
type textarea "During the fall tours, you can enjoy fall snacks and drinks while cruising the …"
click at [499, 273] on input "text" at bounding box center [480, 275] width 313 height 23
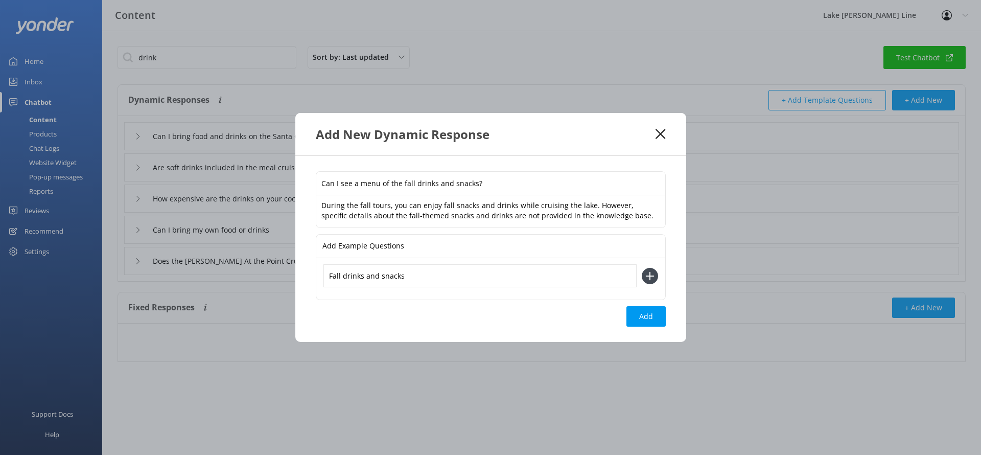
type input "Fall drinks and snacks"
click at [653, 284] on div "Fall drinks and snacks" at bounding box center [491, 275] width 335 height 23
click at [653, 280] on icon at bounding box center [650, 276] width 16 height 16
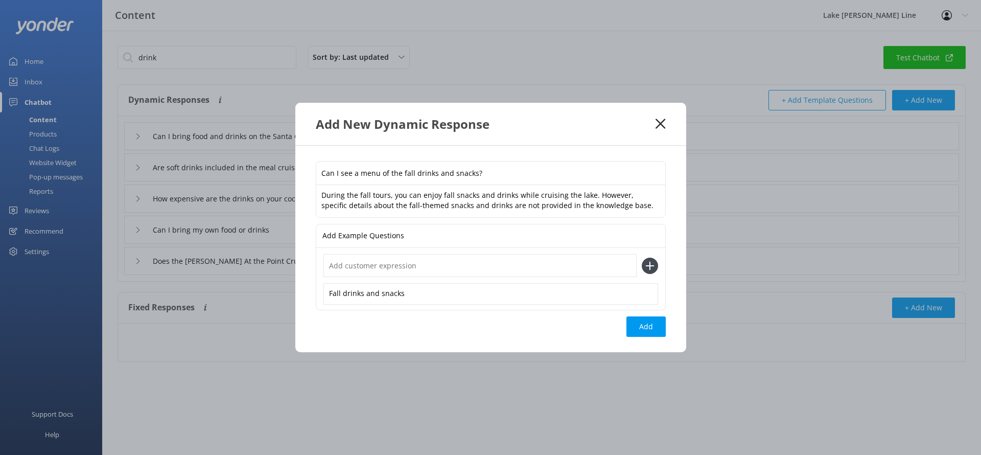
click at [544, 275] on input "text" at bounding box center [480, 265] width 313 height 23
click at [449, 195] on textarea "During the fall tours, you can enjoy fall snacks and drinks while cruising the …" at bounding box center [490, 201] width 349 height 32
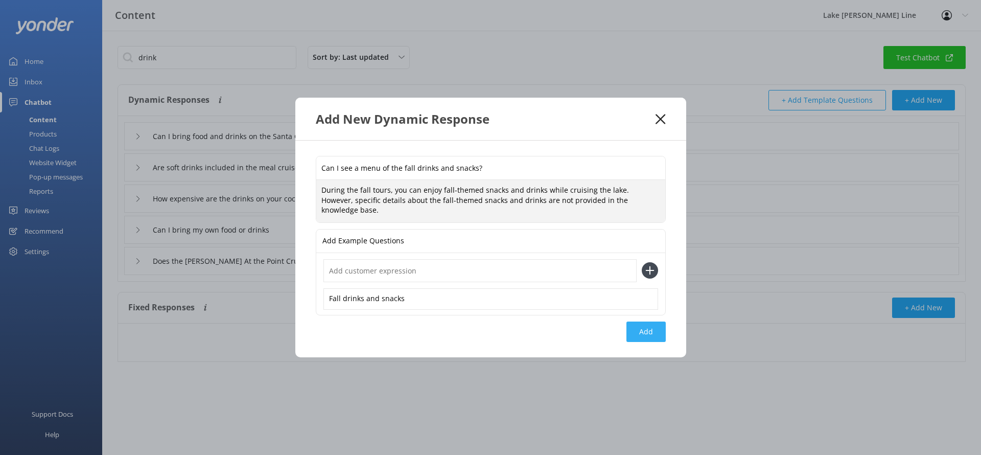
type textarea "During the fall tours, you can enjoy fall-themed snacks and drinks while cruisi…"
click at [637, 327] on button "Add" at bounding box center [646, 331] width 39 height 20
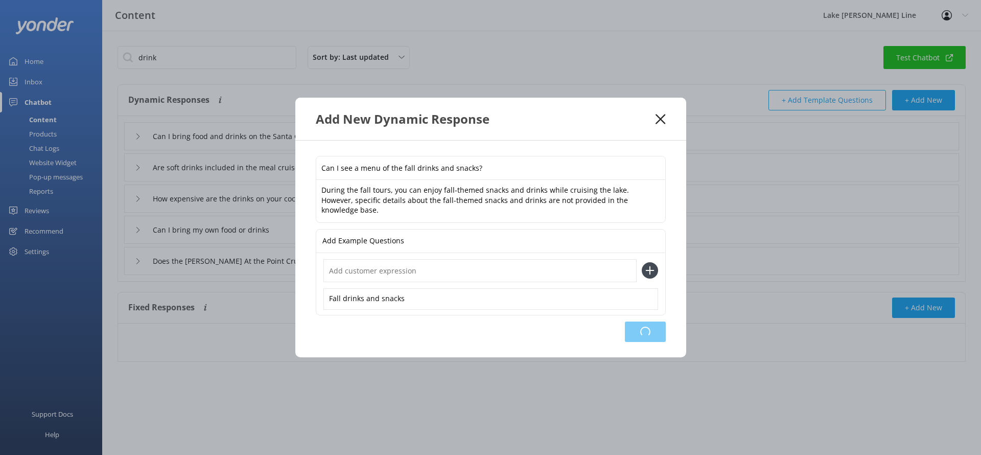
type input "Can I see a menu of the fall drinks and snacks?"
type input "Can I bring food and drinks on the Santa Cruise?"
type input "Are soft drinks included in the meal cruise price"
type input "How expensive are the drinks on your cocktail cruise"
type input "Can I bring my own food or drinks"
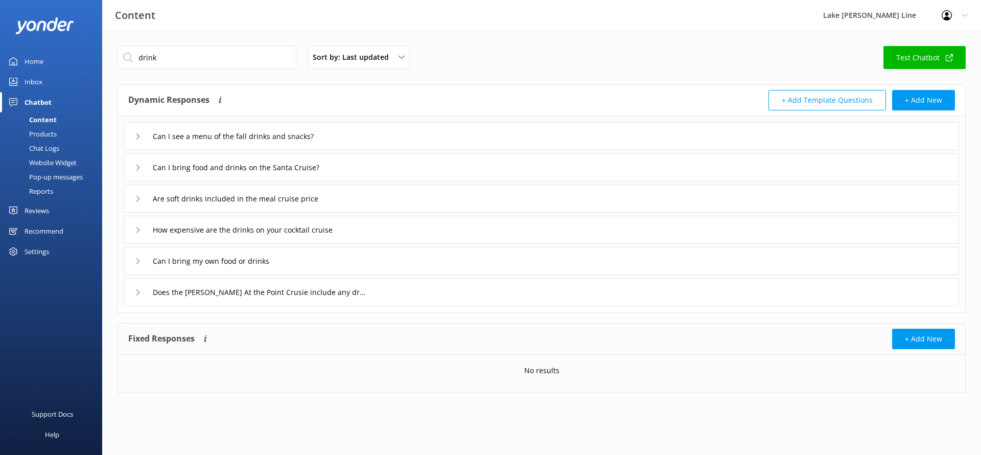
click at [61, 144] on link "Chat Logs" at bounding box center [54, 148] width 96 height 14
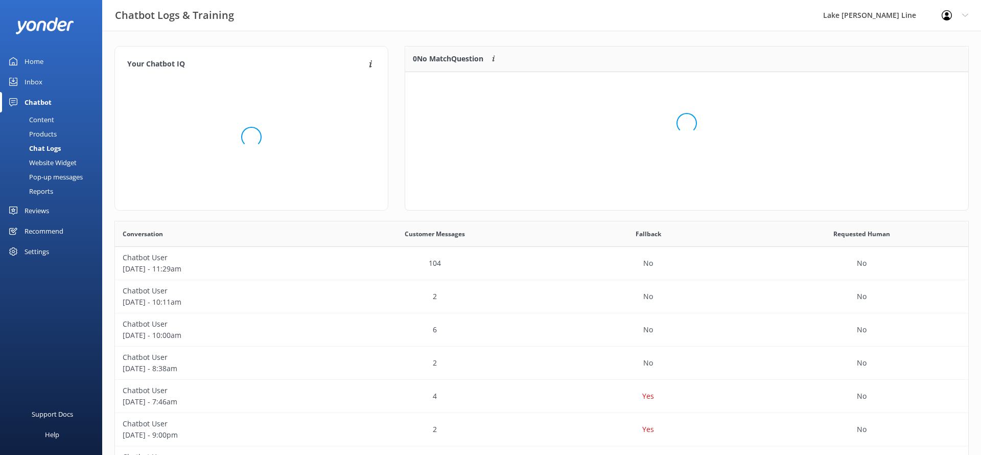
scroll to position [52, 563]
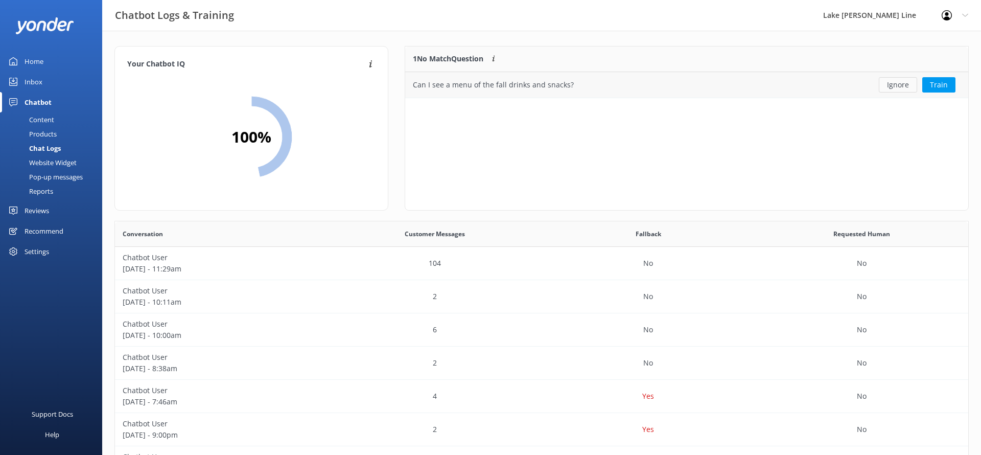
click at [889, 85] on button "Ignore" at bounding box center [898, 84] width 38 height 15
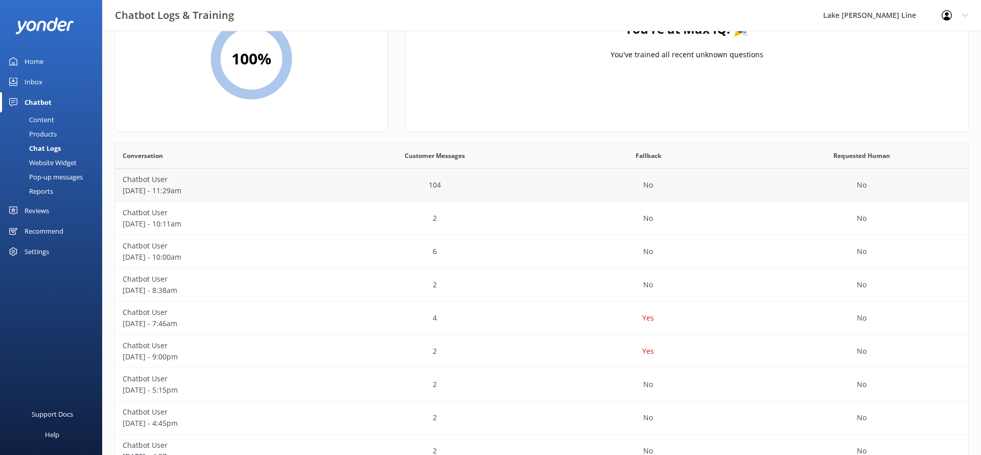
scroll to position [0, 0]
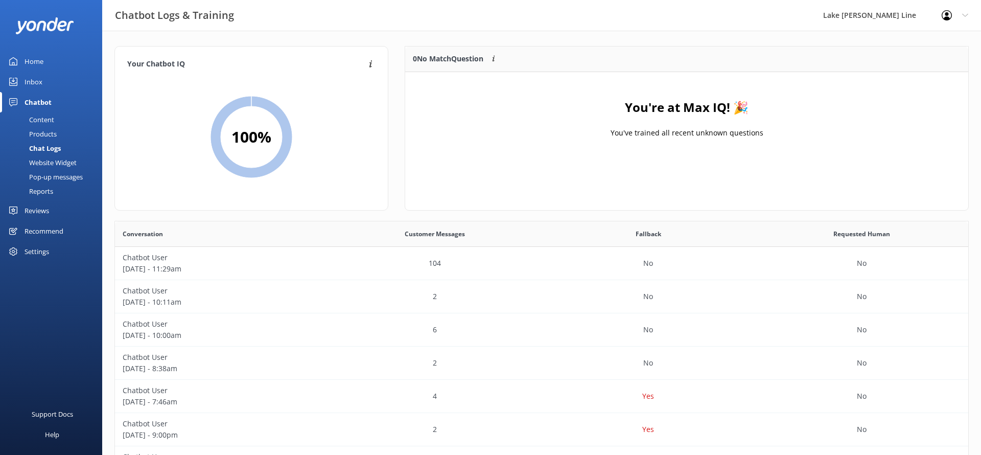
click at [53, 123] on div "Content" at bounding box center [30, 119] width 48 height 14
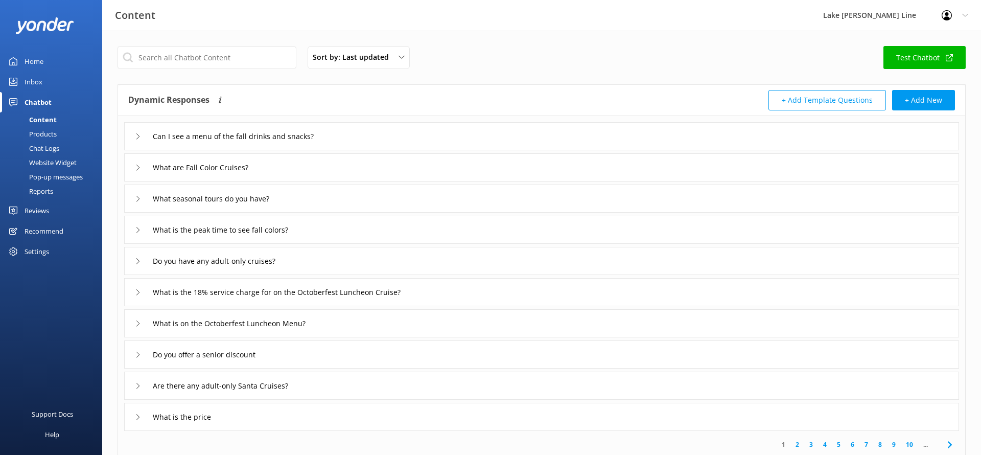
click at [55, 148] on div "Chat Logs" at bounding box center [32, 148] width 53 height 14
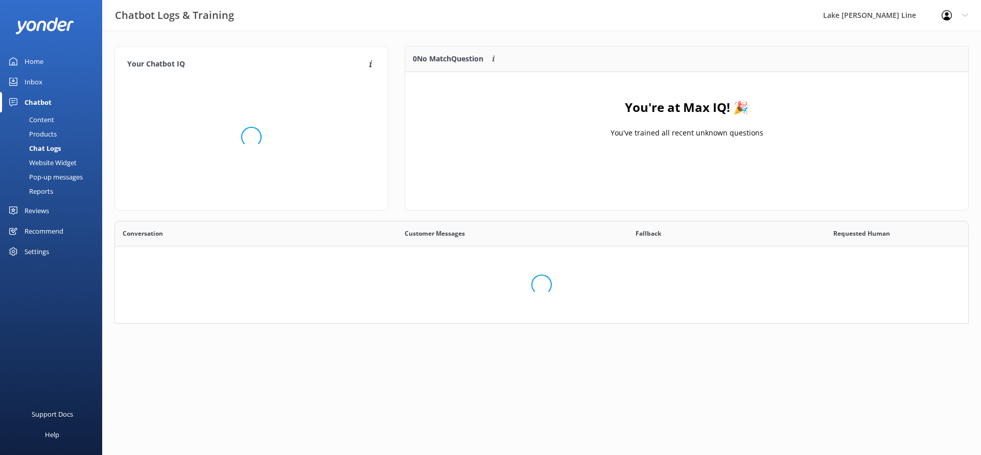
scroll to position [358, 853]
